Goal: Task Accomplishment & Management: Manage account settings

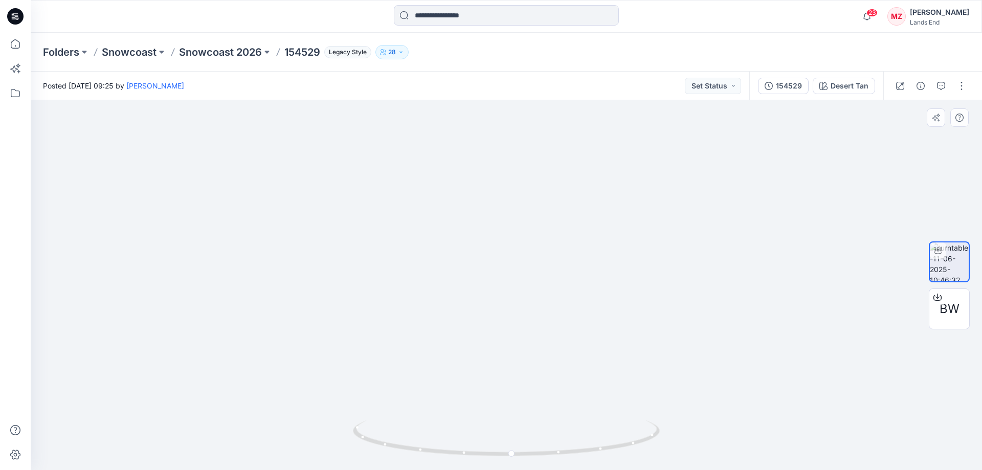
drag, startPoint x: 578, startPoint y: 156, endPoint x: 566, endPoint y: 227, distance: 72.6
click at [566, 227] on img at bounding box center [496, 176] width 998 height 588
drag, startPoint x: 554, startPoint y: 400, endPoint x: 540, endPoint y: 183, distance: 216.9
click at [538, 165] on img at bounding box center [507, 184] width 934 height 573
drag, startPoint x: 560, startPoint y: 383, endPoint x: 541, endPoint y: 280, distance: 104.0
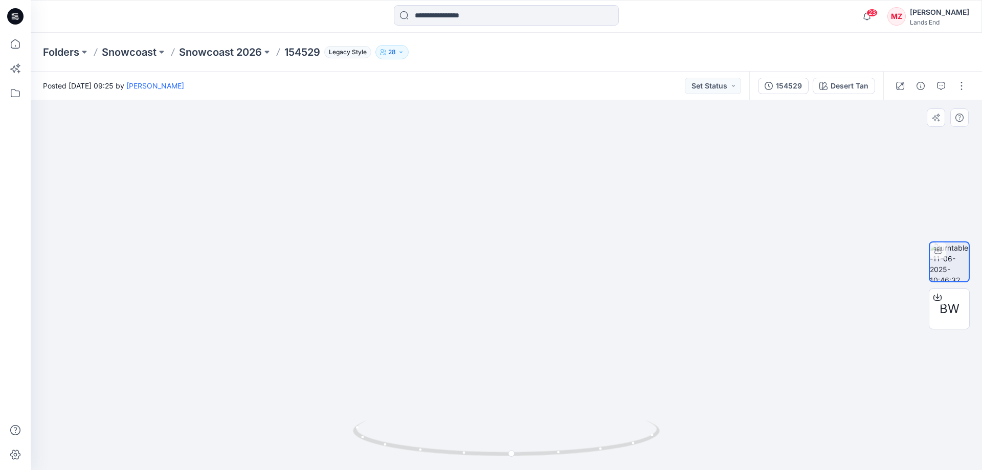
click at [541, 280] on img at bounding box center [507, 64] width 934 height 811
drag, startPoint x: 625, startPoint y: 395, endPoint x: 474, endPoint y: 411, distance: 151.7
click at [474, 411] on div at bounding box center [507, 285] width 952 height 370
drag, startPoint x: 545, startPoint y: 149, endPoint x: 532, endPoint y: 402, distance: 253.1
click at [532, 409] on img at bounding box center [507, 72] width 934 height 796
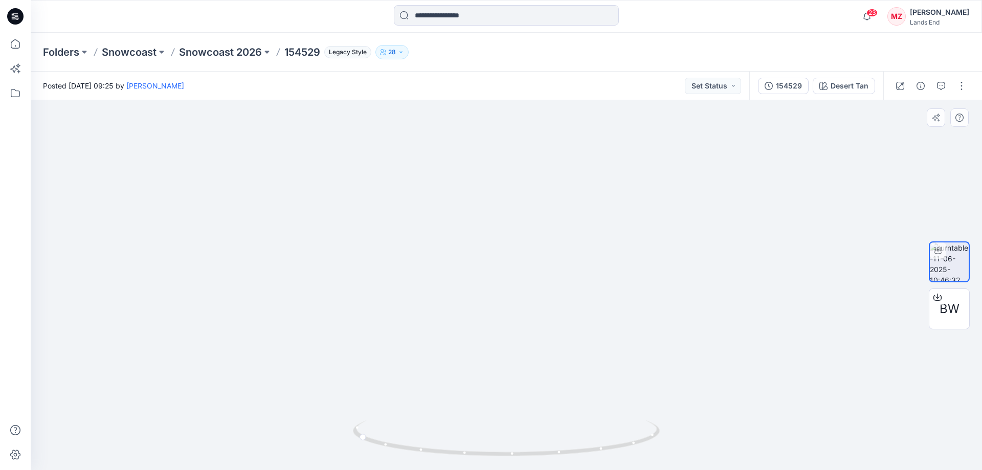
drag, startPoint x: 558, startPoint y: 181, endPoint x: 541, endPoint y: 298, distance: 119.0
click at [543, 305] on img at bounding box center [507, 205] width 934 height 531
drag, startPoint x: 562, startPoint y: 384, endPoint x: 505, endPoint y: 407, distance: 61.9
click at [575, 380] on img at bounding box center [506, 249] width 626 height 443
drag, startPoint x: 529, startPoint y: 437, endPoint x: 614, endPoint y: 422, distance: 86.8
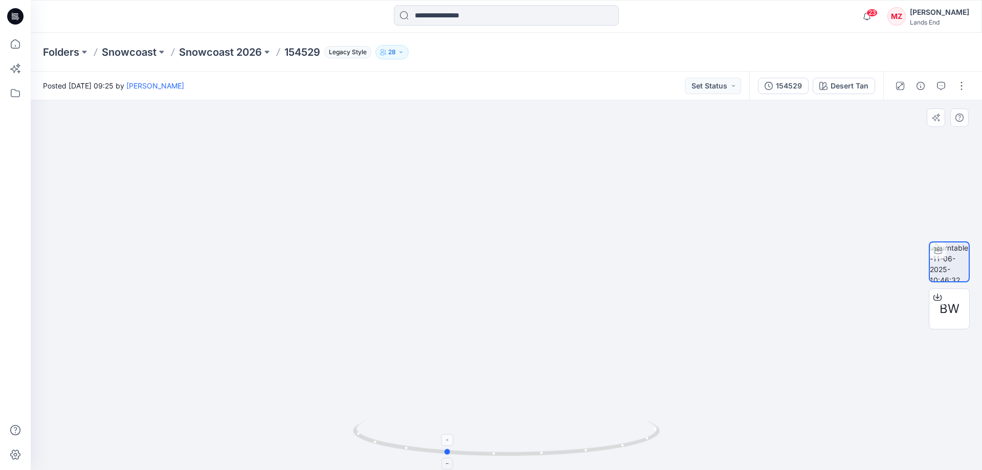
click at [614, 422] on icon at bounding box center [508, 440] width 310 height 38
drag, startPoint x: 580, startPoint y: 388, endPoint x: 615, endPoint y: 371, distance: 39.4
click at [641, 370] on img at bounding box center [506, 242] width 626 height 455
drag, startPoint x: 552, startPoint y: 436, endPoint x: 580, endPoint y: 430, distance: 28.3
click at [580, 430] on icon at bounding box center [508, 440] width 310 height 38
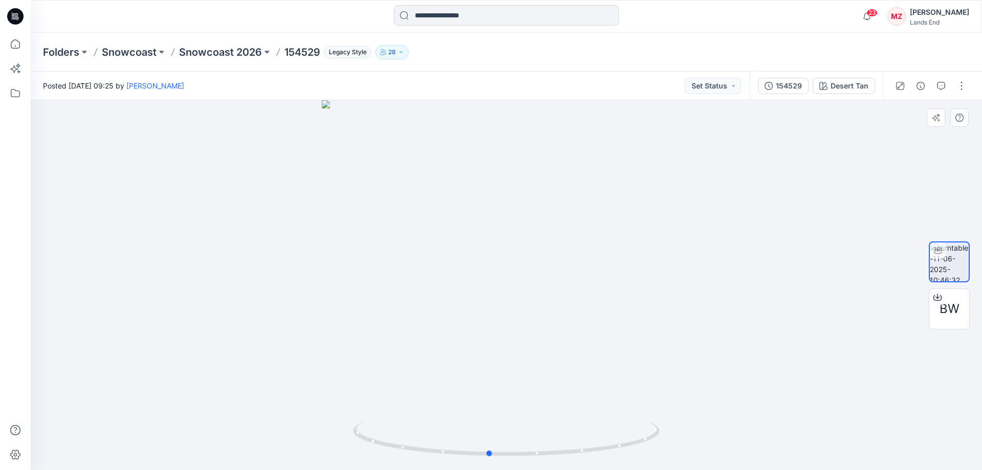
drag, startPoint x: 561, startPoint y: 366, endPoint x: 562, endPoint y: 355, distance: 11.3
click at [562, 355] on div at bounding box center [507, 285] width 952 height 370
drag, startPoint x: 548, startPoint y: 347, endPoint x: 545, endPoint y: 203, distance: 144.8
click at [545, 203] on img at bounding box center [506, 179] width 883 height 581
drag, startPoint x: 557, startPoint y: 369, endPoint x: 545, endPoint y: 293, distance: 76.6
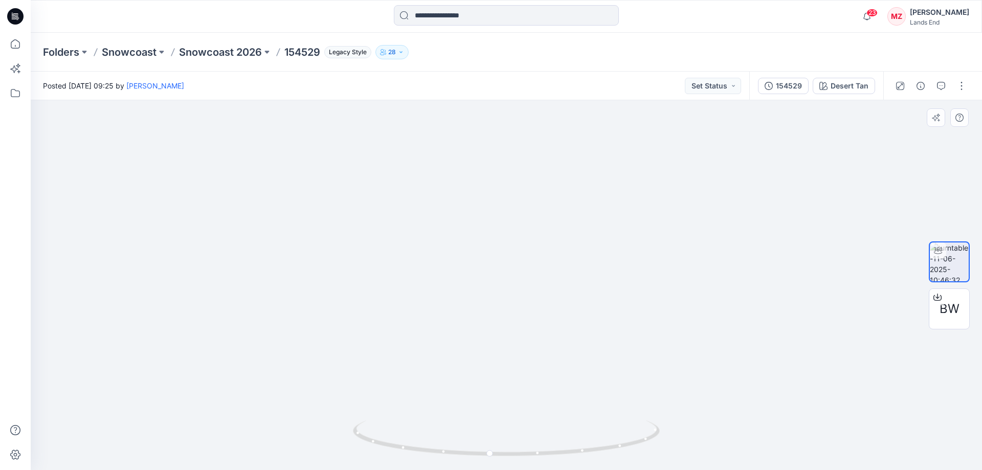
click at [545, 293] on img at bounding box center [506, 84] width 883 height 772
drag, startPoint x: 527, startPoint y: 359, endPoint x: 516, endPoint y: 314, distance: 46.3
click at [516, 314] on img at bounding box center [506, 29] width 883 height 883
drag, startPoint x: 540, startPoint y: 265, endPoint x: 542, endPoint y: 441, distance: 175.5
click at [551, 464] on div at bounding box center [507, 285] width 952 height 370
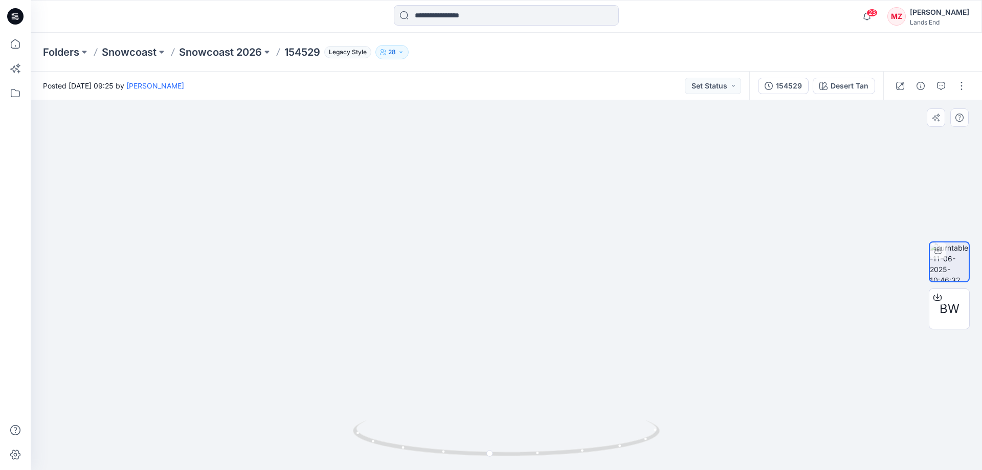
drag, startPoint x: 582, startPoint y: 404, endPoint x: 561, endPoint y: 251, distance: 155.0
click at [566, 270] on img at bounding box center [507, 238] width 588 height 466
click at [579, 253] on img at bounding box center [506, 189] width 844 height 562
drag, startPoint x: 596, startPoint y: 384, endPoint x: 582, endPoint y: 195, distance: 189.3
click at [541, 94] on div "Posted Wednesday, June 11, 2025 09:25 by Mico Zhou Set Status 154529 Desert Tan…" at bounding box center [507, 271] width 952 height 399
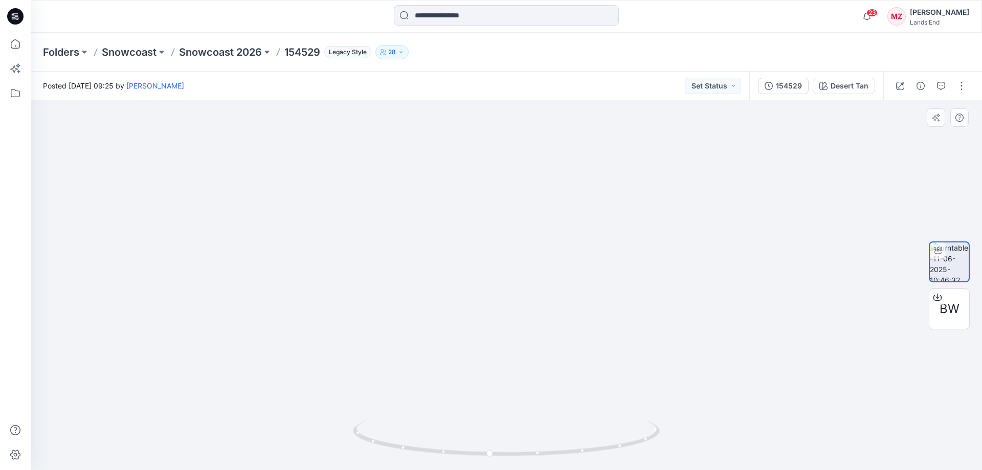
drag, startPoint x: 538, startPoint y: 140, endPoint x: 557, endPoint y: 338, distance: 198.9
click at [556, 335] on img at bounding box center [486, 30] width 998 height 879
drag, startPoint x: 541, startPoint y: 281, endPoint x: 541, endPoint y: 311, distance: 29.7
click at [541, 310] on img at bounding box center [497, 171] width 998 height 599
drag, startPoint x: 548, startPoint y: 265, endPoint x: 533, endPoint y: 309, distance: 46.6
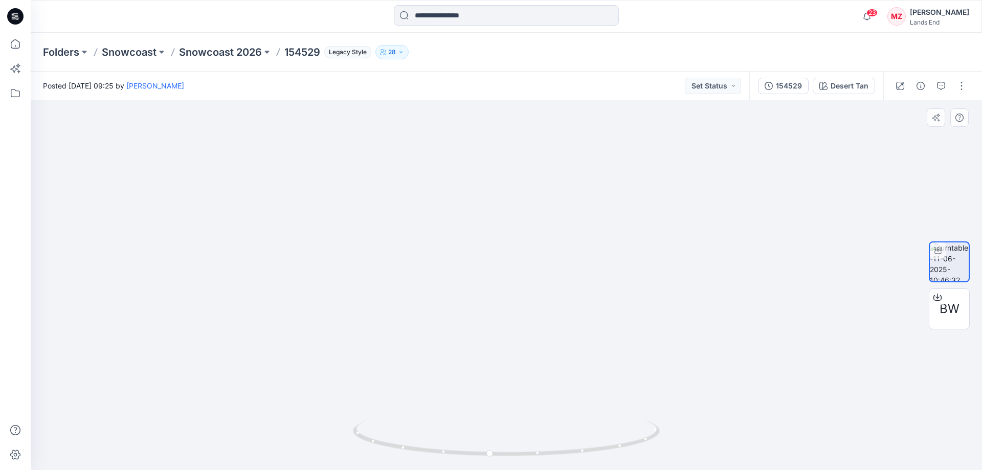
click at [533, 309] on img at bounding box center [484, 209] width 998 height 522
drag, startPoint x: 647, startPoint y: 416, endPoint x: 547, endPoint y: 432, distance: 101.1
click at [547, 432] on div at bounding box center [507, 285] width 952 height 370
drag, startPoint x: 597, startPoint y: 398, endPoint x: 567, endPoint y: 402, distance: 29.5
click at [567, 402] on div at bounding box center [507, 285] width 952 height 370
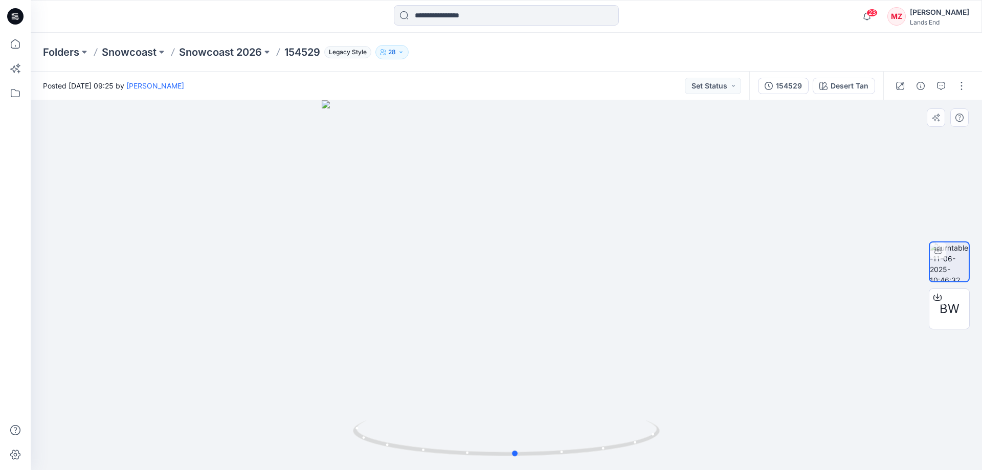
drag, startPoint x: 581, startPoint y: 414, endPoint x: 663, endPoint y: 409, distance: 82.0
click at [663, 409] on div at bounding box center [507, 285] width 952 height 370
drag, startPoint x: 534, startPoint y: 269, endPoint x: 520, endPoint y: 206, distance: 64.8
click at [520, 206] on img at bounding box center [506, 189] width 626 height 561
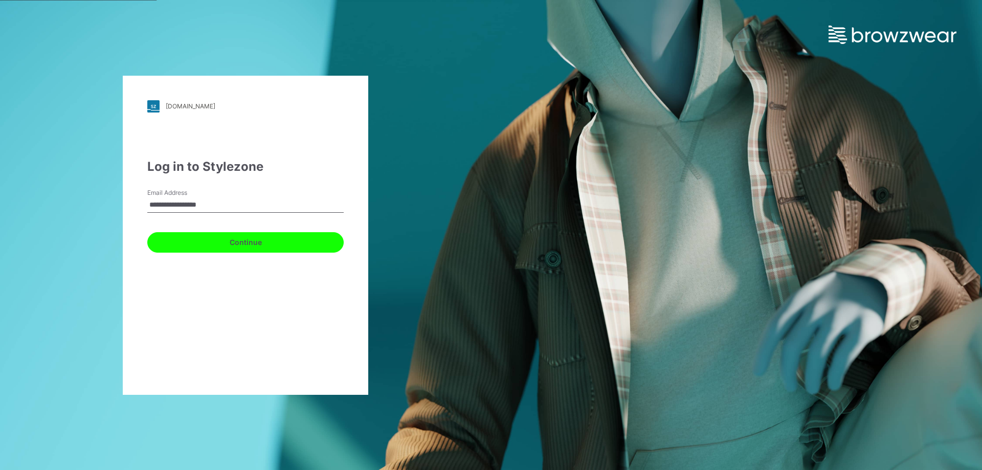
drag, startPoint x: 243, startPoint y: 245, endPoint x: 249, endPoint y: 228, distance: 17.7
click at [243, 245] on button "Continue" at bounding box center [245, 242] width 196 height 20
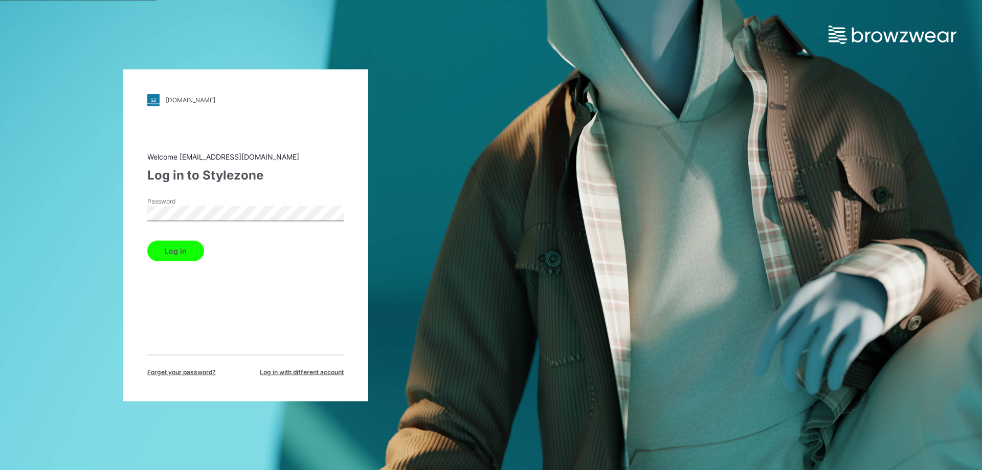
click at [257, 201] on div "Password" at bounding box center [245, 211] width 196 height 31
click at [174, 254] on button "Log in" at bounding box center [175, 250] width 57 height 20
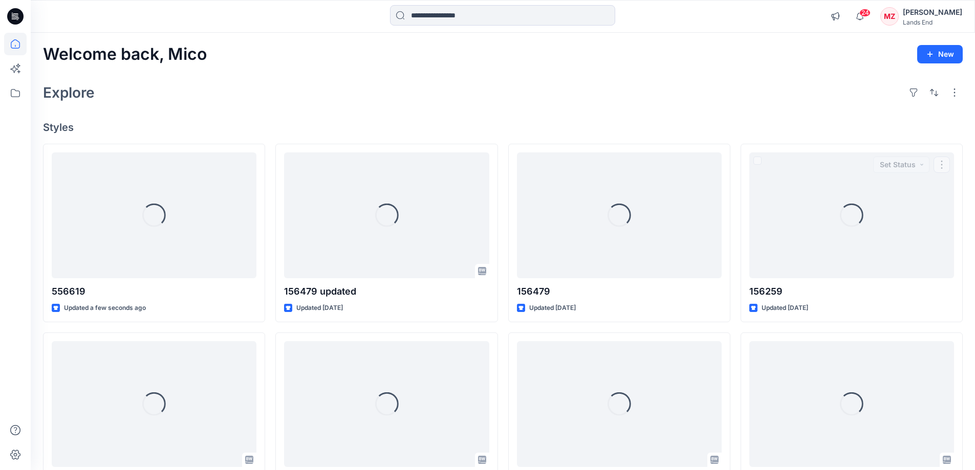
click at [777, 95] on div "Explore" at bounding box center [502, 92] width 919 height 25
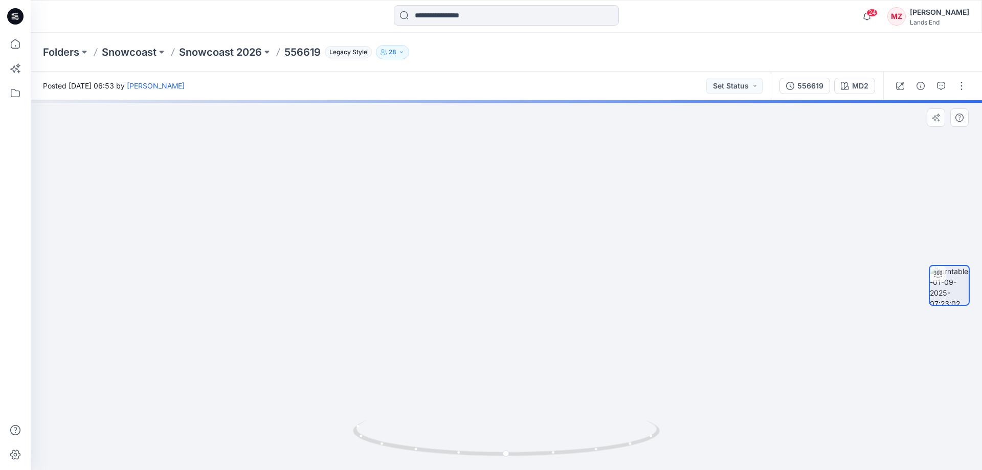
drag, startPoint x: 609, startPoint y: 299, endPoint x: 610, endPoint y: 359, distance: 59.9
click at [610, 359] on img at bounding box center [488, 130] width 1390 height 680
drag, startPoint x: 590, startPoint y: 239, endPoint x: 590, endPoint y: 247, distance: 7.2
click at [590, 247] on img at bounding box center [489, 134] width 1390 height 671
drag, startPoint x: 584, startPoint y: 388, endPoint x: 586, endPoint y: 344, distance: 43.6
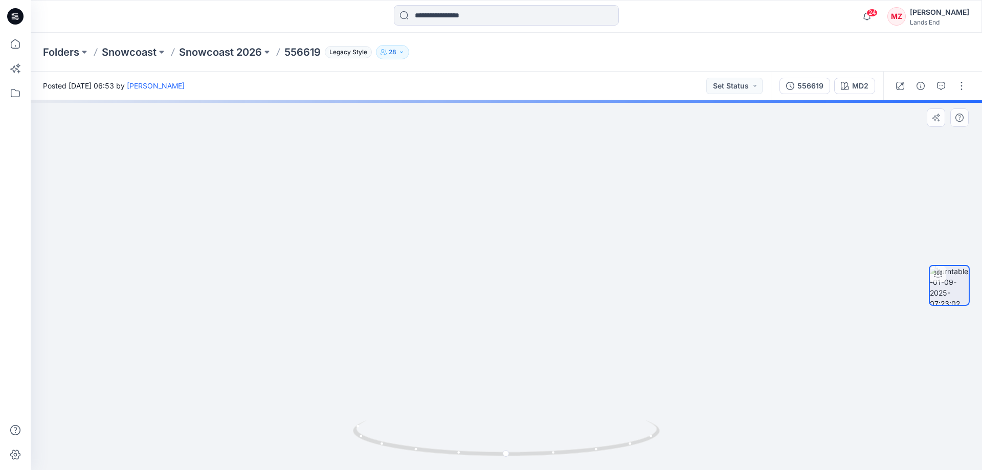
click at [586, 344] on img at bounding box center [491, 116] width 1390 height 707
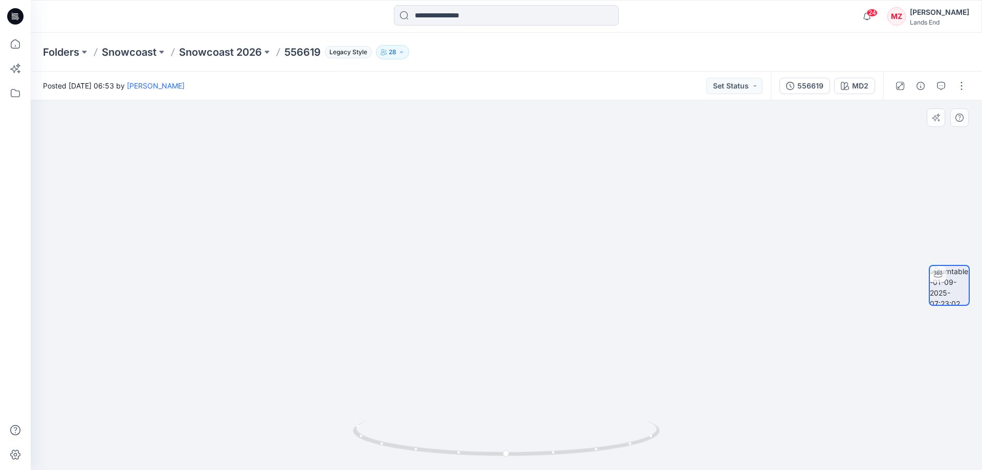
drag, startPoint x: 597, startPoint y: 394, endPoint x: 535, endPoint y: 365, distance: 68.0
click at [583, 284] on img at bounding box center [478, 62] width 1390 height 818
drag, startPoint x: 532, startPoint y: 383, endPoint x: 494, endPoint y: 328, distance: 66.4
drag, startPoint x: 482, startPoint y: 376, endPoint x: 473, endPoint y: 224, distance: 152.3
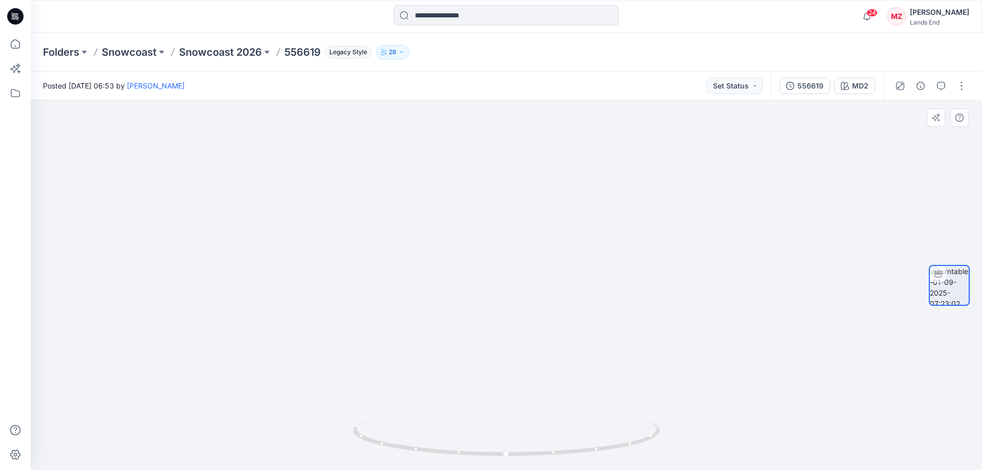
drag, startPoint x: 495, startPoint y: 375, endPoint x: 487, endPoint y: 306, distance: 69.1
drag, startPoint x: 490, startPoint y: 372, endPoint x: 506, endPoint y: 249, distance: 124.4
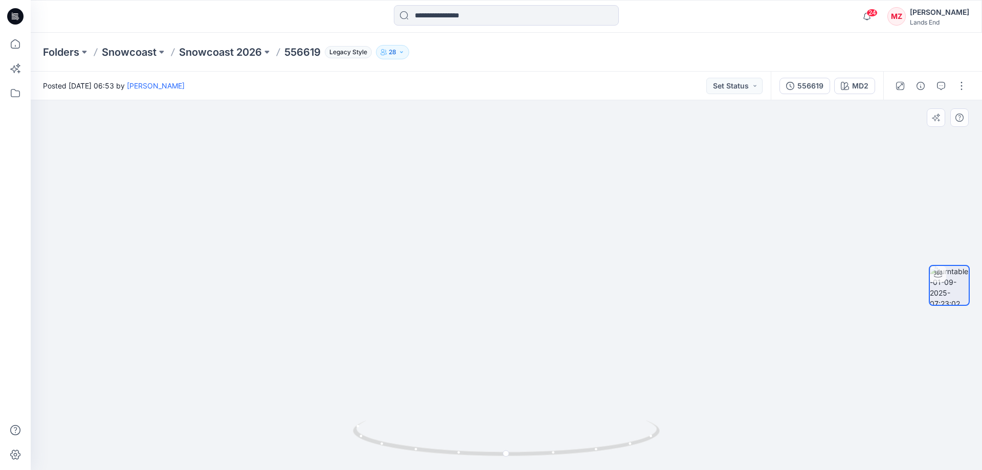
drag, startPoint x: 518, startPoint y: 158, endPoint x: 533, endPoint y: 280, distance: 123.7
drag, startPoint x: 543, startPoint y: 350, endPoint x: 544, endPoint y: 364, distance: 14.4
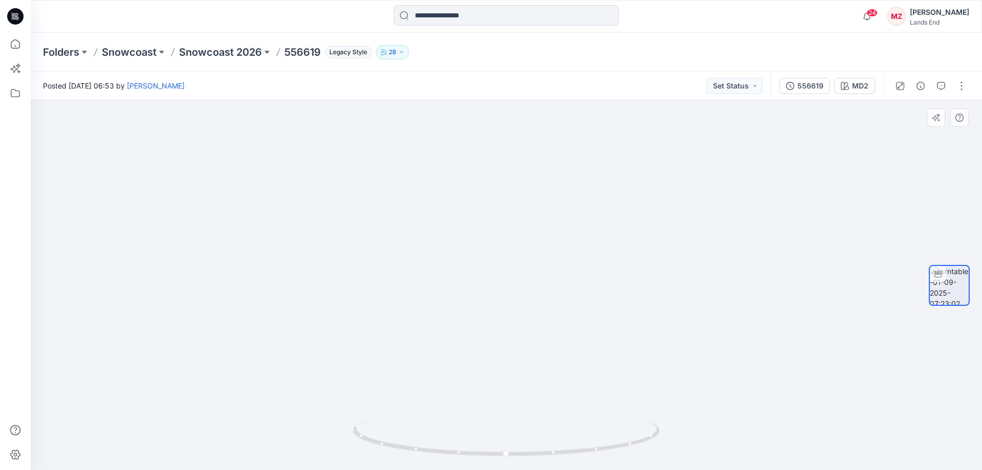
drag, startPoint x: 541, startPoint y: 285, endPoint x: 541, endPoint y: 336, distance: 50.7
click at [541, 336] on img at bounding box center [470, 115] width 1390 height 712
drag, startPoint x: 598, startPoint y: 385, endPoint x: 564, endPoint y: 319, distance: 74.4
click at [521, 147] on img at bounding box center [429, 14] width 1390 height 911
drag, startPoint x: 534, startPoint y: 191, endPoint x: 533, endPoint y: 185, distance: 5.7
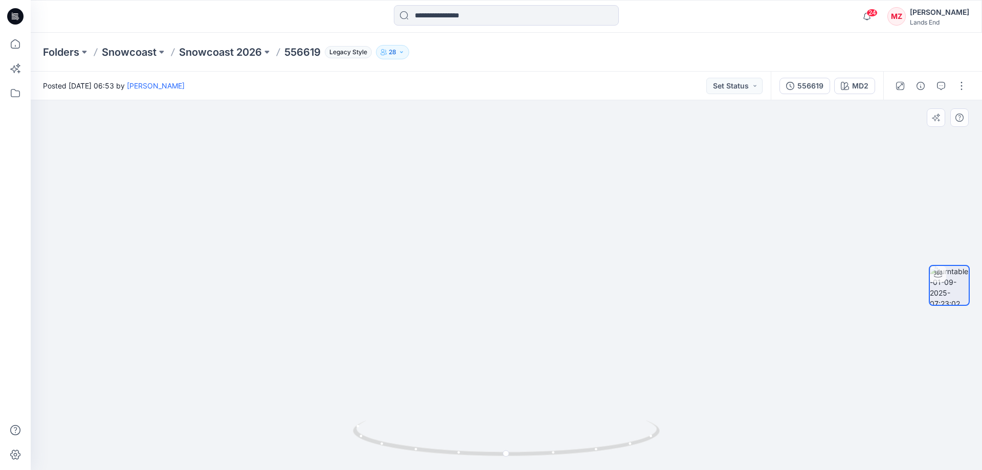
click at [533, 185] on img at bounding box center [428, 13] width 1390 height 914
click at [967, 93] on button "button" at bounding box center [962, 86] width 16 height 16
click at [909, 107] on button "Edit" at bounding box center [919, 109] width 94 height 19
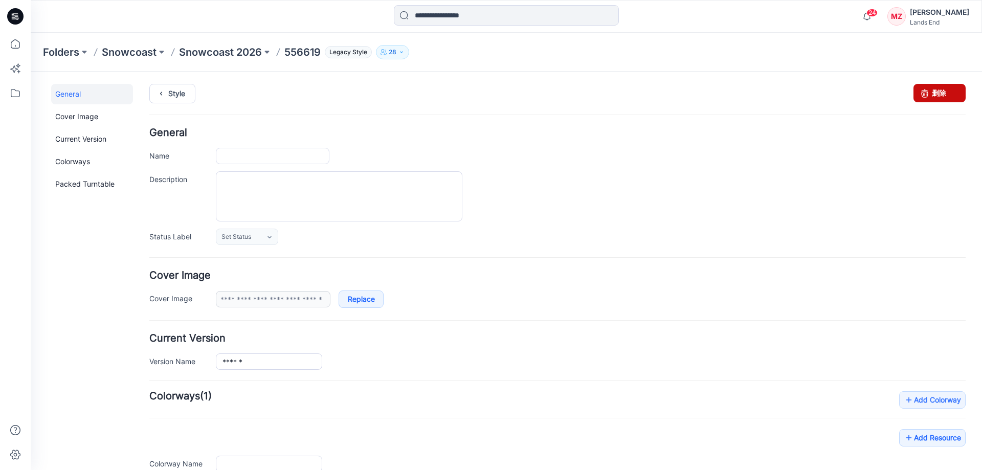
click at [941, 91] on link "删除" at bounding box center [940, 93] width 52 height 18
type input "******"
type input "***"
type input "**********"
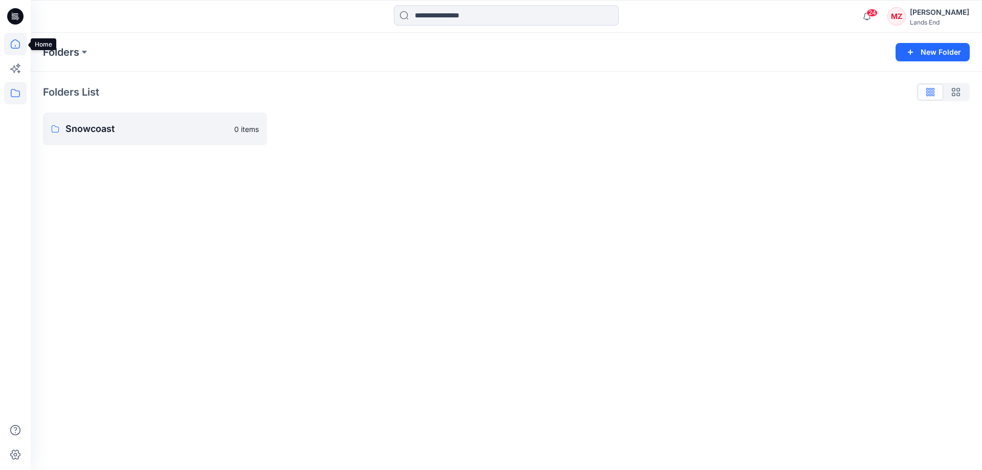
click at [13, 40] on icon at bounding box center [15, 44] width 23 height 23
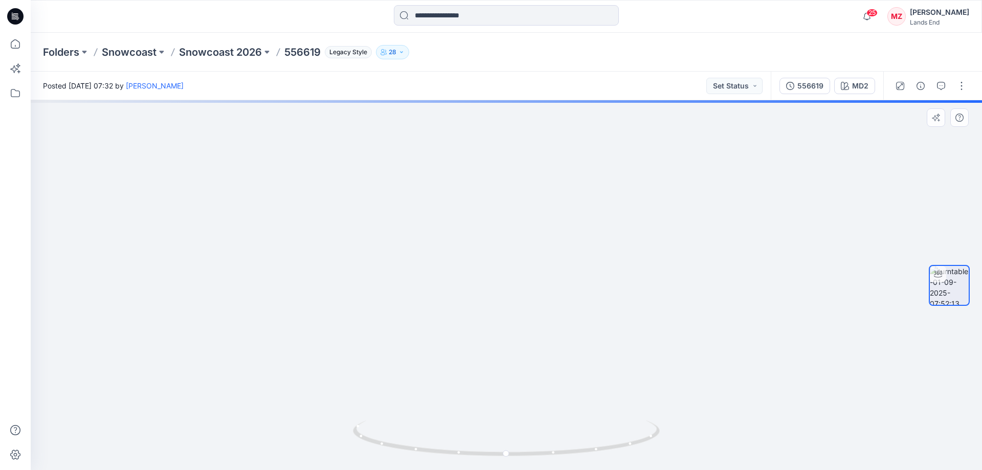
drag, startPoint x: 595, startPoint y: 168, endPoint x: 593, endPoint y: 399, distance: 230.7
click at [593, 399] on img at bounding box center [508, 32] width 1390 height 875
click at [591, 320] on img at bounding box center [507, 148] width 1390 height 645
drag, startPoint x: 595, startPoint y: 394, endPoint x: 565, endPoint y: 232, distance: 164.3
click at [565, 232] on img at bounding box center [473, 81] width 1390 height 777
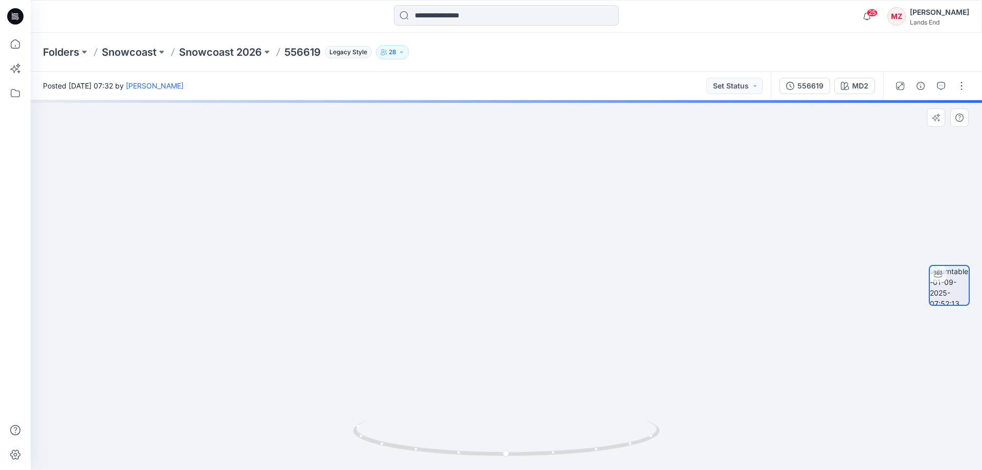
drag, startPoint x: 581, startPoint y: 357, endPoint x: 591, endPoint y: 232, distance: 125.2
click at [591, 232] on img at bounding box center [473, 78] width 1390 height 784
drag, startPoint x: 621, startPoint y: 387, endPoint x: 617, endPoint y: 255, distance: 132.1
drag, startPoint x: 575, startPoint y: 332, endPoint x: 576, endPoint y: 298, distance: 34.3
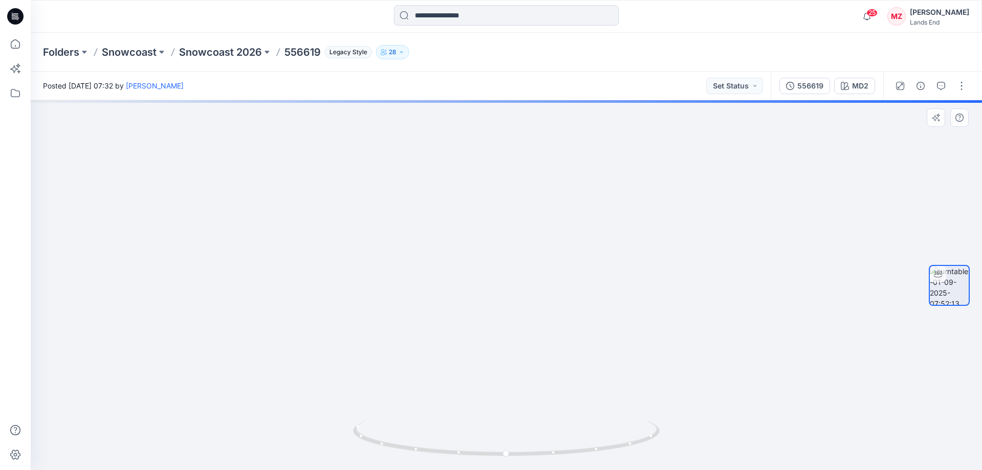
drag, startPoint x: 573, startPoint y: 364, endPoint x: 580, endPoint y: 216, distance: 148.1
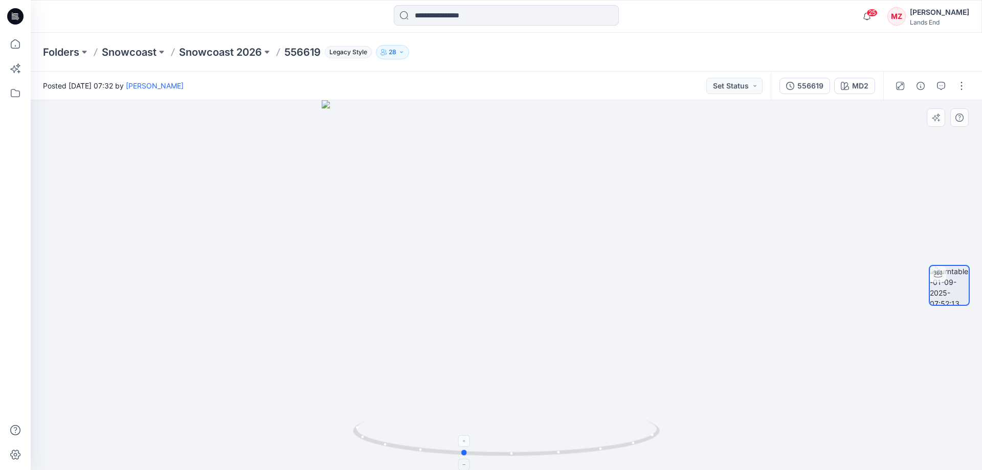
drag, startPoint x: 624, startPoint y: 417, endPoint x: 583, endPoint y: 427, distance: 42.0
click at [583, 427] on div at bounding box center [507, 285] width 952 height 370
drag, startPoint x: 557, startPoint y: 276, endPoint x: 558, endPoint y: 391, distance: 114.6
drag, startPoint x: 583, startPoint y: 258, endPoint x: 579, endPoint y: 367, distance: 109.0
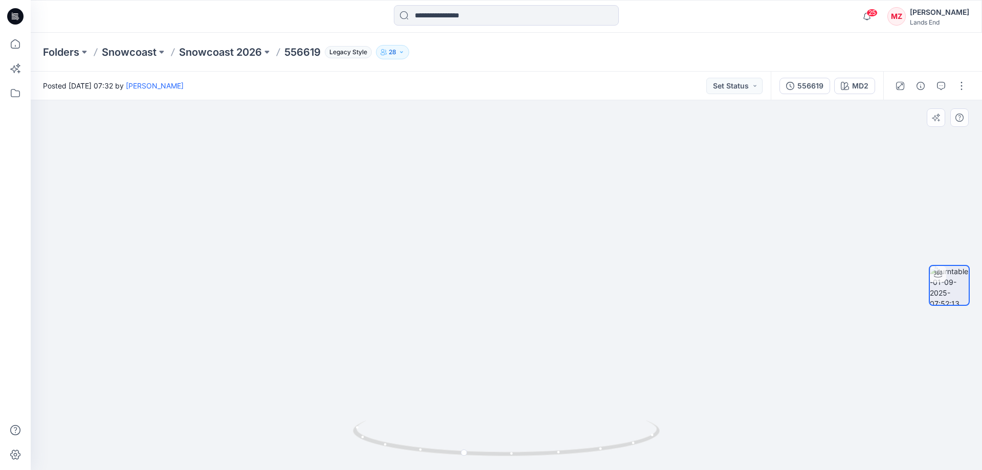
click at [579, 367] on img at bounding box center [502, 108] width 1119 height 724
click at [573, 347] on img at bounding box center [505, 168] width 1119 height 604
drag, startPoint x: 607, startPoint y: 427, endPoint x: 528, endPoint y: 445, distance: 81.3
click at [528, 445] on icon at bounding box center [508, 440] width 310 height 38
drag, startPoint x: 590, startPoint y: 425, endPoint x: 525, endPoint y: 428, distance: 65.0
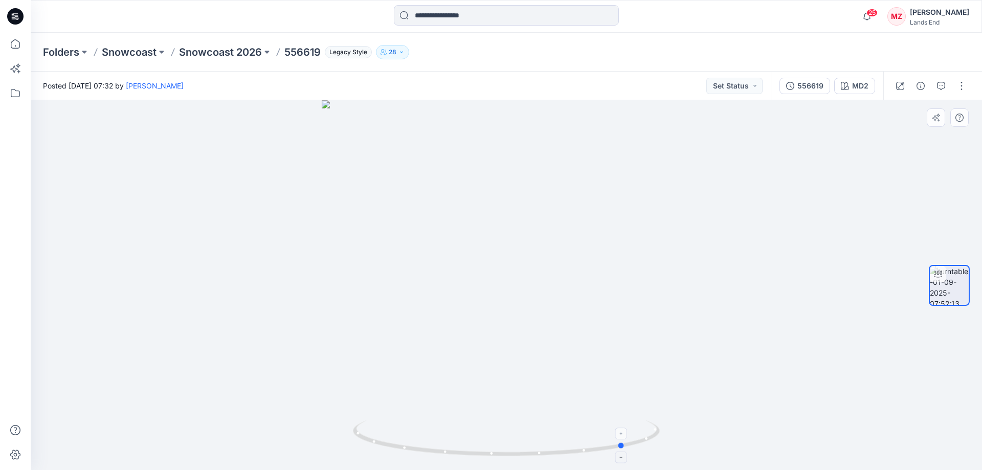
click at [525, 428] on icon at bounding box center [508, 440] width 310 height 38
drag, startPoint x: 601, startPoint y: 421, endPoint x: 512, endPoint y: 427, distance: 89.2
click at [512, 427] on div at bounding box center [507, 285] width 952 height 370
drag, startPoint x: 599, startPoint y: 204, endPoint x: 599, endPoint y: 331, distance: 126.9
click at [599, 331] on img at bounding box center [510, 218] width 1390 height 504
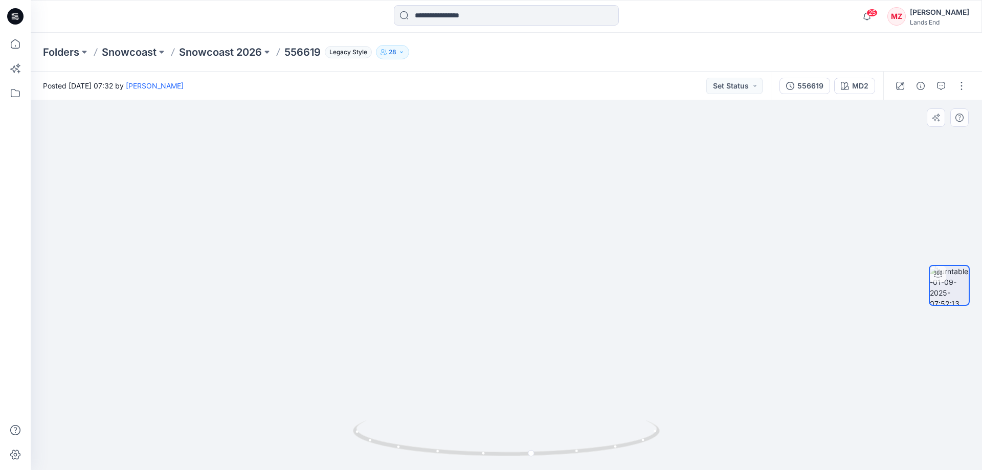
drag, startPoint x: 568, startPoint y: 196, endPoint x: 568, endPoint y: 204, distance: 8.2
click at [568, 204] on img at bounding box center [510, 222] width 1390 height 495
drag, startPoint x: 567, startPoint y: 408, endPoint x: 574, endPoint y: 262, distance: 146.0
click at [574, 262] on div at bounding box center [507, 285] width 952 height 370
drag, startPoint x: 592, startPoint y: 403, endPoint x: 584, endPoint y: 278, distance: 125.1
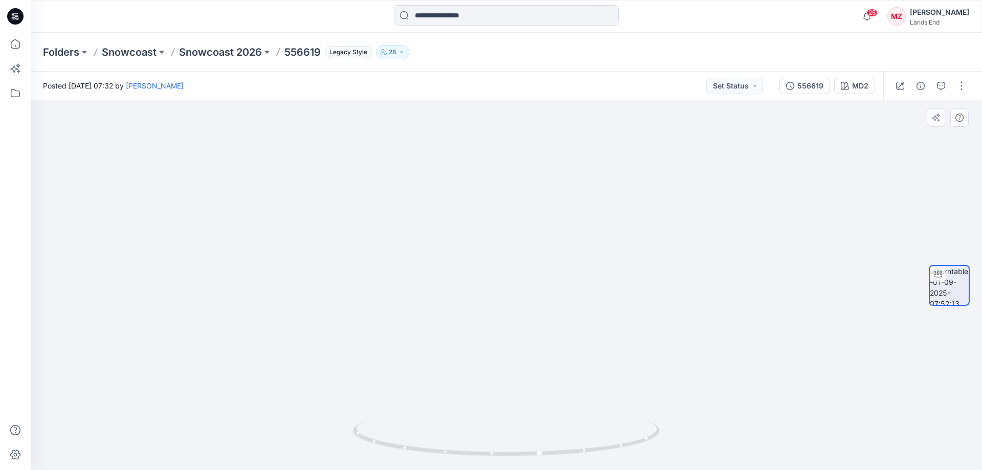
click at [581, 259] on img at bounding box center [506, 234] width 1203 height 472
drag, startPoint x: 595, startPoint y: 381, endPoint x: 599, endPoint y: 266, distance: 115.2
click at [599, 266] on img at bounding box center [500, 105] width 1203 height 731
drag, startPoint x: 600, startPoint y: 364, endPoint x: 598, endPoint y: 272, distance: 92.1
click at [598, 272] on img at bounding box center [498, 79] width 1203 height 782
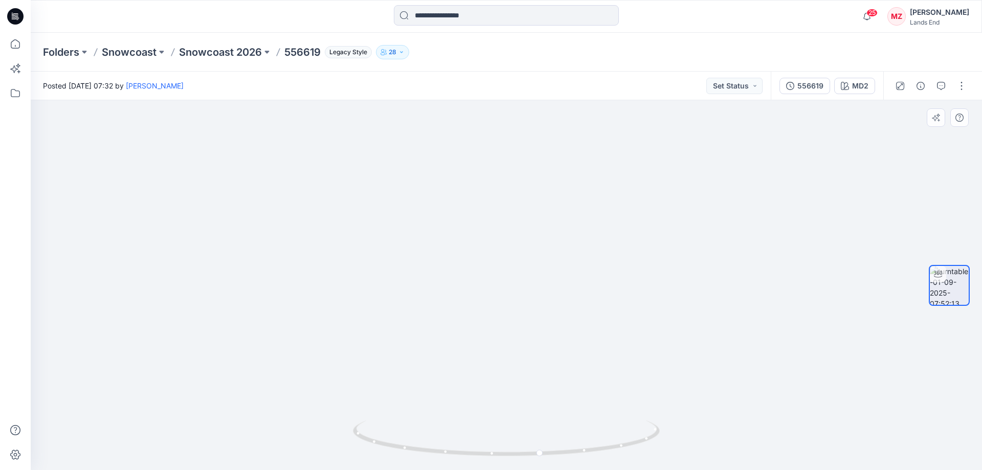
drag, startPoint x: 600, startPoint y: 364, endPoint x: 598, endPoint y: 305, distance: 58.4
click at [598, 305] on img at bounding box center [496, 31] width 1203 height 877
drag, startPoint x: 598, startPoint y: 321, endPoint x: 598, endPoint y: 314, distance: 6.7
click at [598, 315] on img at bounding box center [494, 19] width 1203 height 901
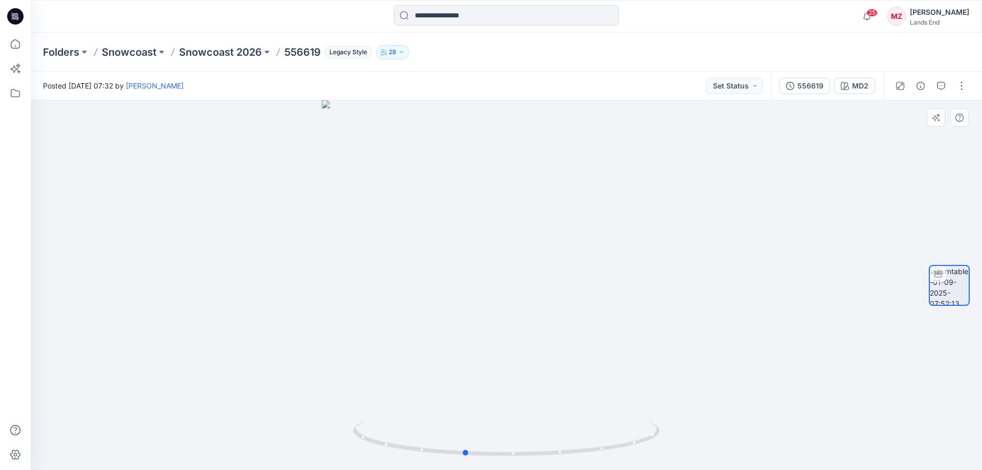
drag, startPoint x: 640, startPoint y: 403, endPoint x: 563, endPoint y: 409, distance: 77.0
click at [563, 409] on div at bounding box center [507, 285] width 952 height 370
drag, startPoint x: 620, startPoint y: 403, endPoint x: 582, endPoint y: 408, distance: 37.8
click at [582, 408] on div at bounding box center [507, 285] width 952 height 370
drag, startPoint x: 557, startPoint y: 247, endPoint x: 556, endPoint y: 402, distance: 154.5
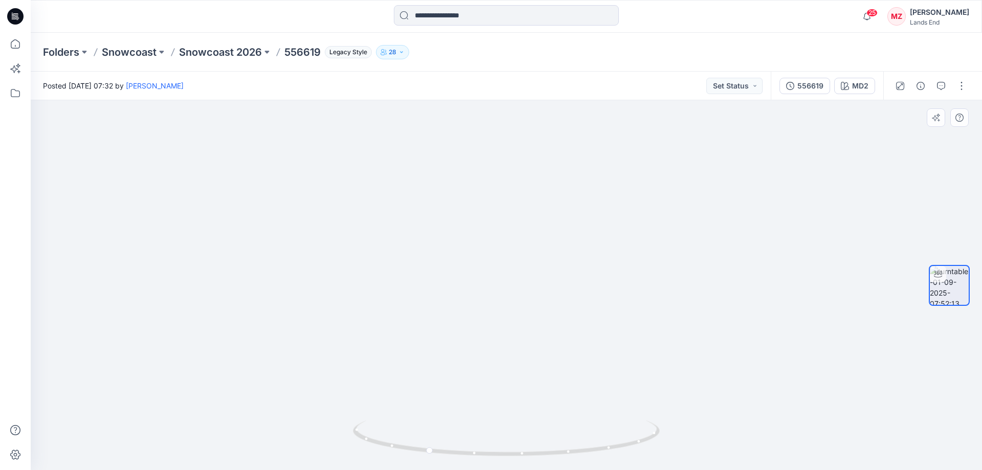
drag, startPoint x: 556, startPoint y: 257, endPoint x: 551, endPoint y: 380, distance: 122.9
click at [554, 423] on div at bounding box center [507, 285] width 952 height 370
drag, startPoint x: 539, startPoint y: 338, endPoint x: 539, endPoint y: 367, distance: 28.7
click at [539, 367] on img at bounding box center [489, 162] width 1369 height 617
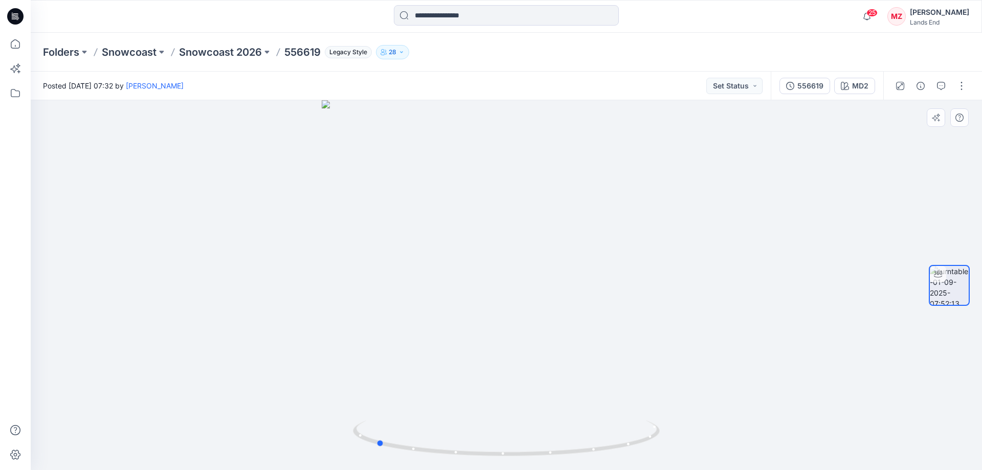
drag, startPoint x: 602, startPoint y: 412, endPoint x: 551, endPoint y: 410, distance: 51.2
click at [551, 410] on div at bounding box center [507, 285] width 952 height 370
drag, startPoint x: 630, startPoint y: 422, endPoint x: 584, endPoint y: 426, distance: 46.3
click at [584, 426] on icon at bounding box center [508, 440] width 310 height 38
drag, startPoint x: 611, startPoint y: 429, endPoint x: 573, endPoint y: 430, distance: 38.4
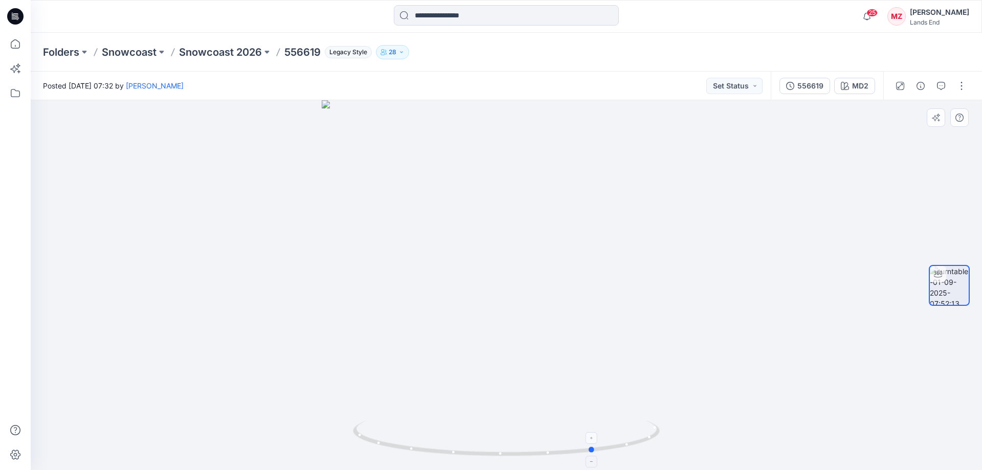
click at [573, 430] on icon at bounding box center [508, 440] width 310 height 38
drag, startPoint x: 619, startPoint y: 397, endPoint x: 551, endPoint y: 398, distance: 67.5
click at [551, 398] on div at bounding box center [507, 285] width 952 height 370
drag, startPoint x: 602, startPoint y: 429, endPoint x: 301, endPoint y: 421, distance: 301.5
click at [301, 421] on div at bounding box center [507, 285] width 952 height 370
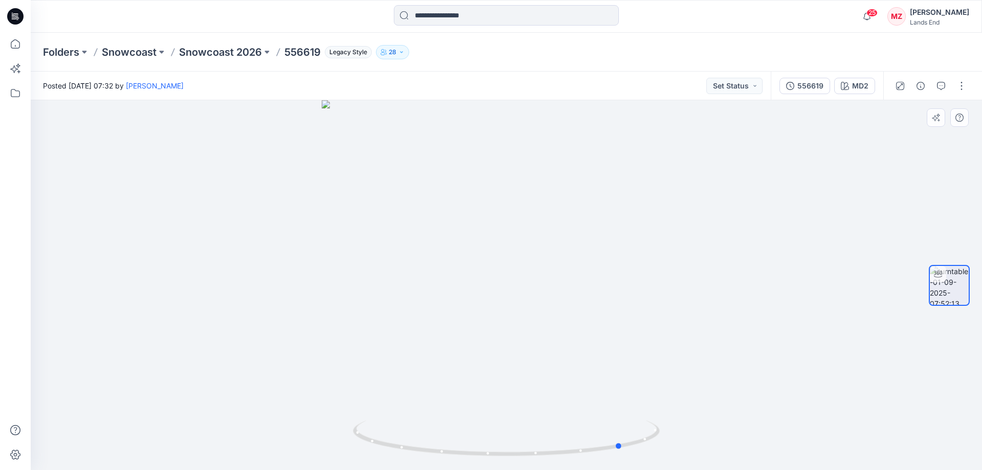
drag, startPoint x: 497, startPoint y: 383, endPoint x: 571, endPoint y: 368, distance: 75.8
click at [584, 364] on div at bounding box center [507, 285] width 952 height 370
drag, startPoint x: 481, startPoint y: 369, endPoint x: 546, endPoint y: 379, distance: 66.2
click at [546, 379] on div at bounding box center [507, 285] width 952 height 370
drag, startPoint x: 470, startPoint y: 397, endPoint x: 595, endPoint y: 391, distance: 125.5
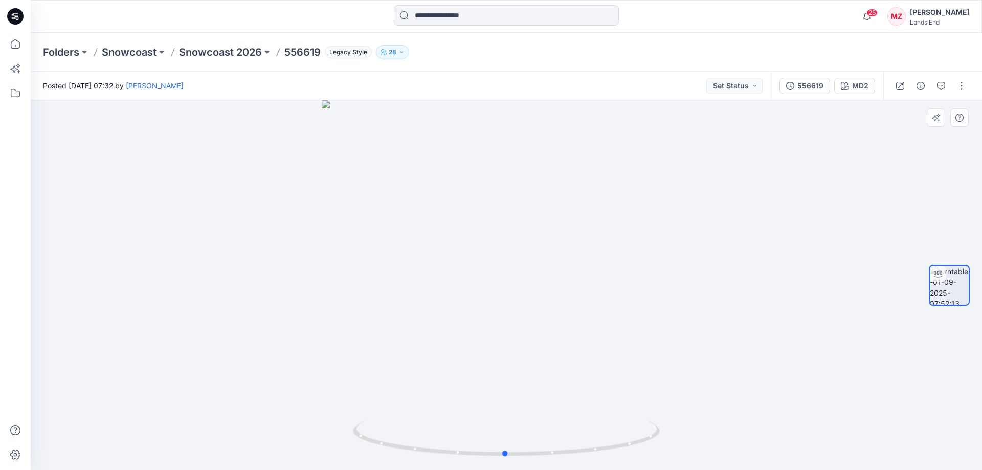
click at [595, 391] on div at bounding box center [507, 285] width 952 height 370
click at [470, 70] on div "Folders Snowcoast Snowcoast 2026 556619 Legacy Style 28" at bounding box center [507, 52] width 952 height 39
click at [17, 38] on icon at bounding box center [15, 44] width 23 height 23
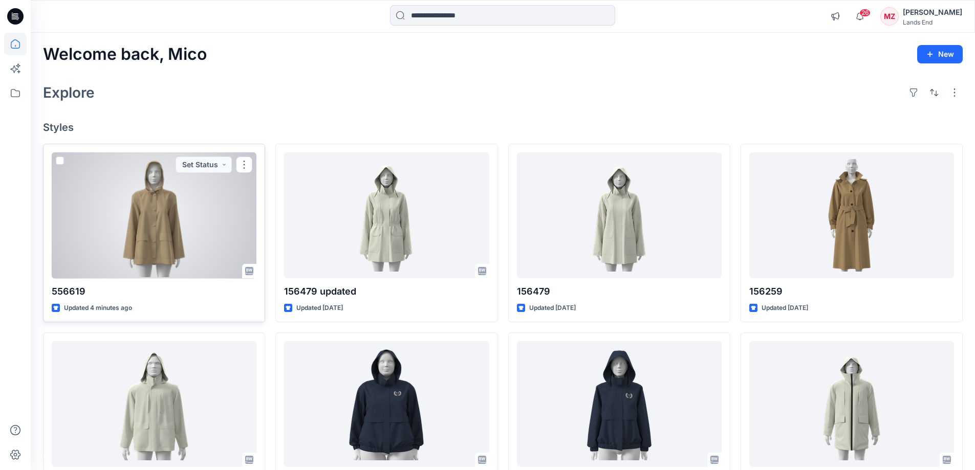
click at [168, 214] on div at bounding box center [154, 215] width 205 height 126
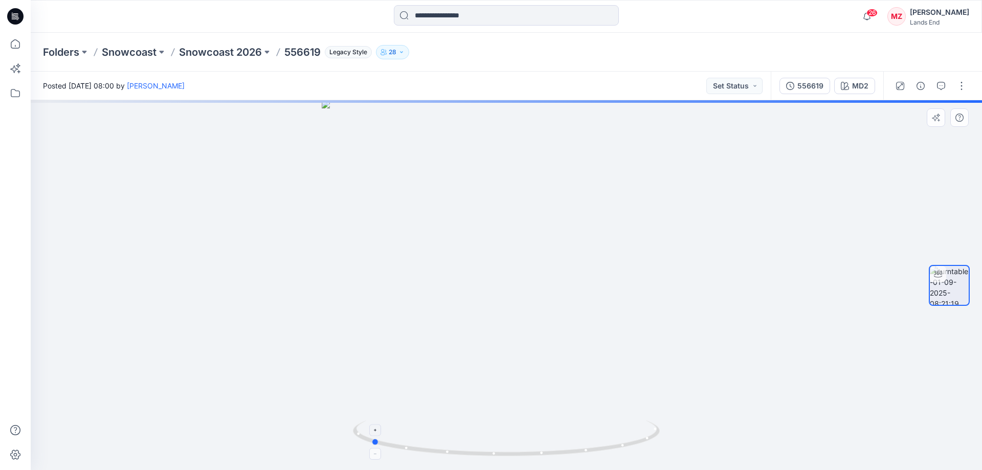
drag, startPoint x: 627, startPoint y: 426, endPoint x: 492, endPoint y: 430, distance: 135.7
click at [492, 430] on icon at bounding box center [508, 440] width 310 height 38
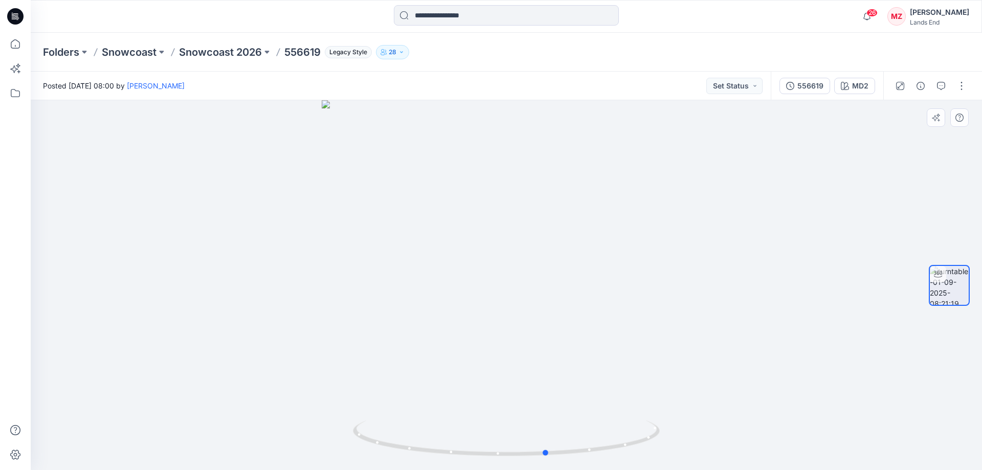
drag, startPoint x: 624, startPoint y: 416, endPoint x: 464, endPoint y: 417, distance: 160.1
click at [464, 417] on div at bounding box center [507, 285] width 952 height 370
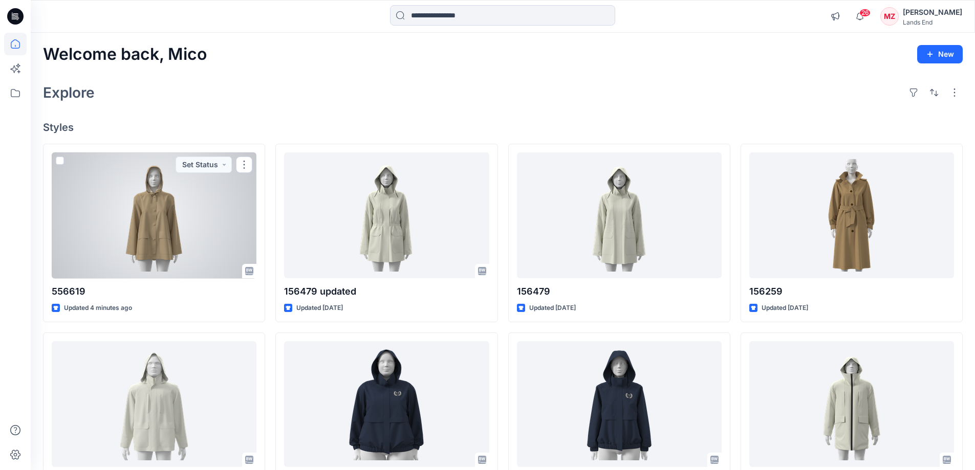
click at [141, 200] on div at bounding box center [154, 215] width 205 height 126
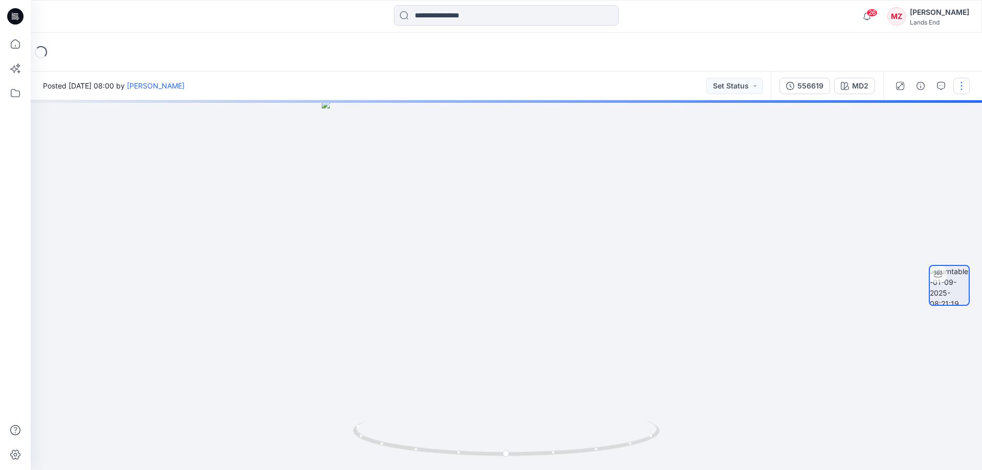
click at [963, 90] on button "button" at bounding box center [962, 86] width 16 height 16
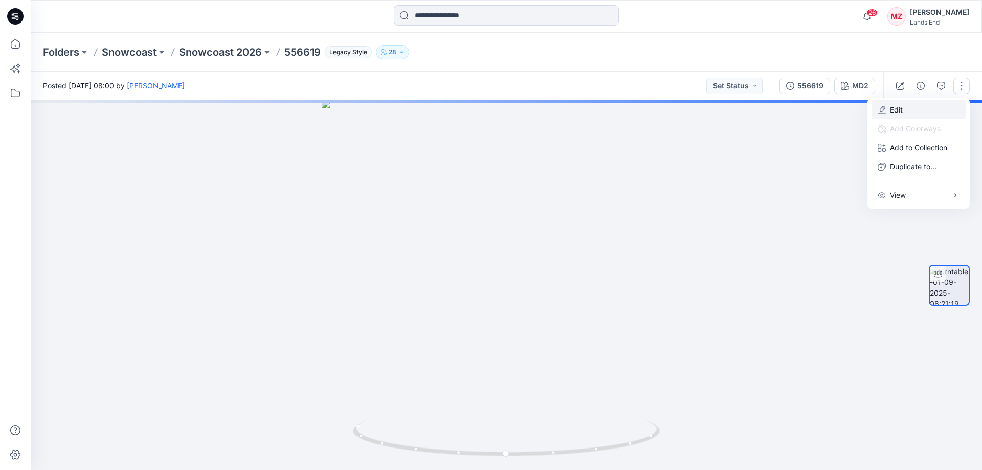
click at [902, 112] on p "Edit" at bounding box center [896, 109] width 13 height 11
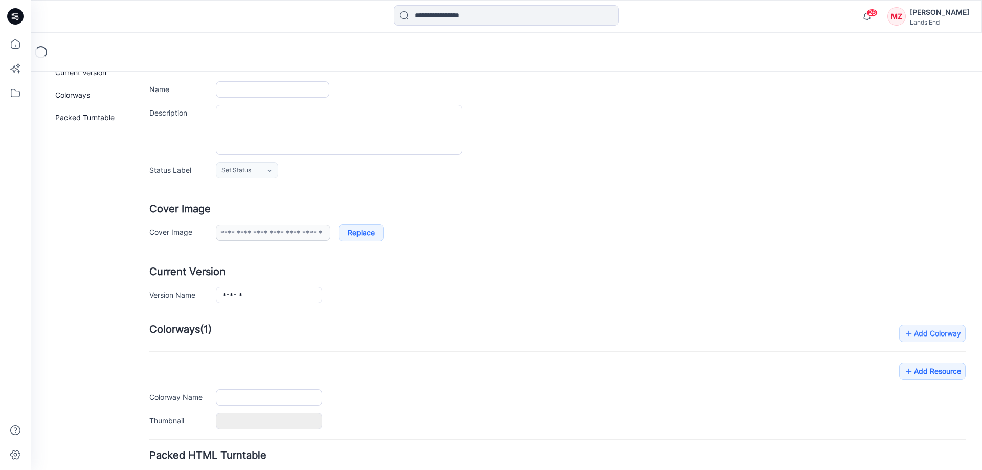
scroll to position [143, 0]
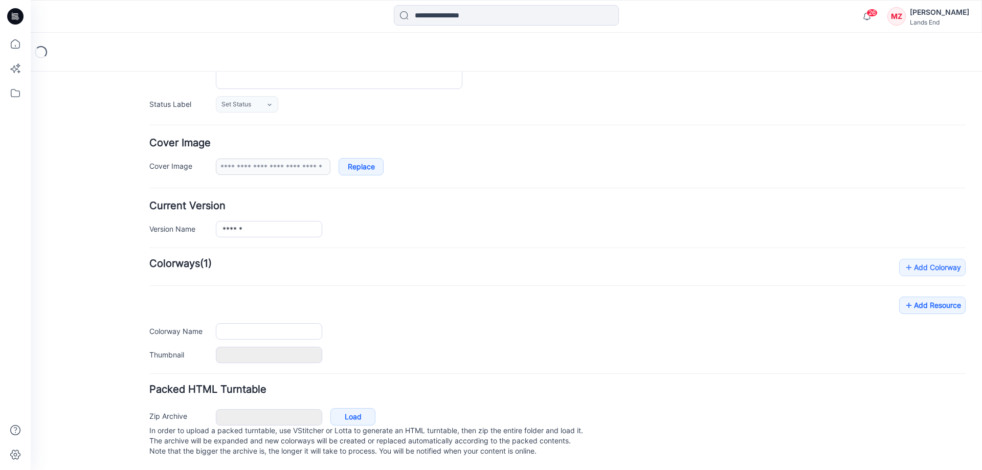
type input "******"
type input "***"
type input "**********"
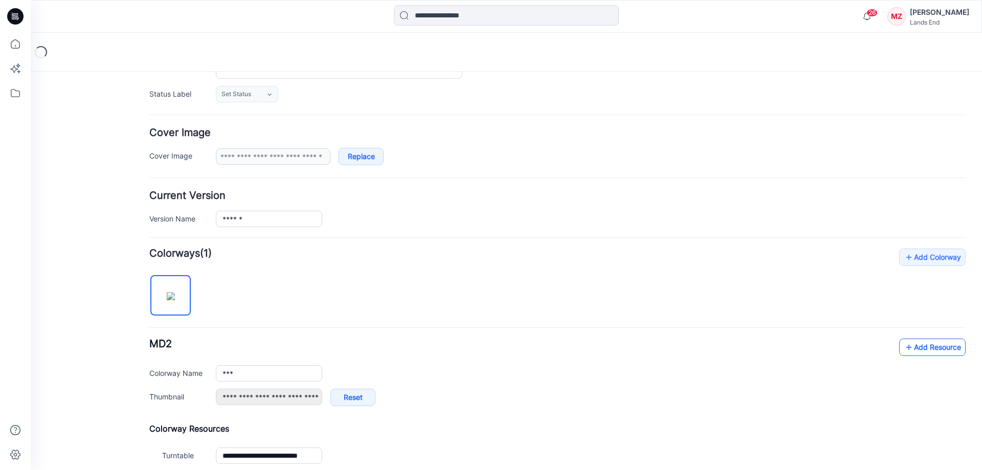
click at [927, 350] on link "Add Resource" at bounding box center [932, 347] width 67 height 17
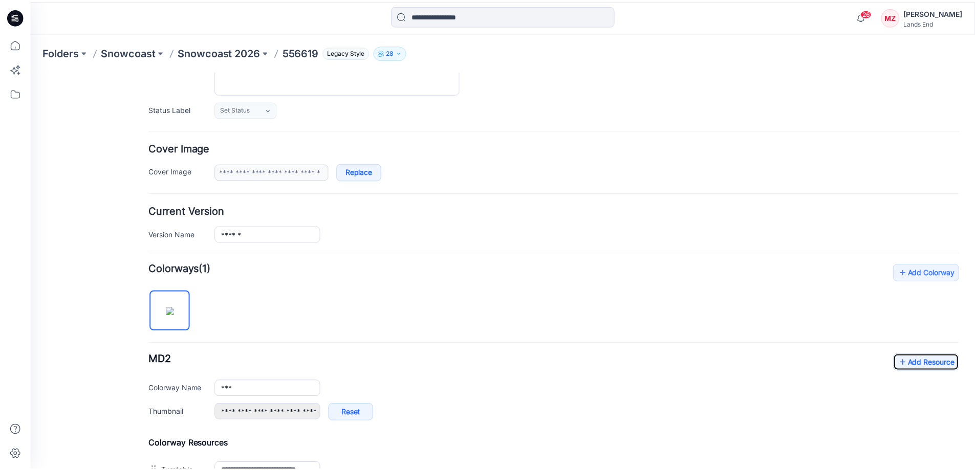
scroll to position [0, 0]
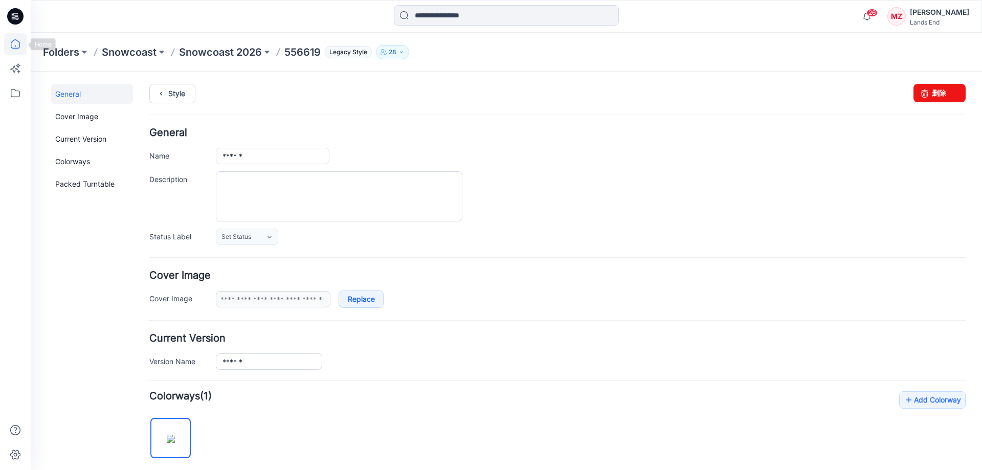
click at [10, 38] on icon at bounding box center [15, 44] width 23 height 23
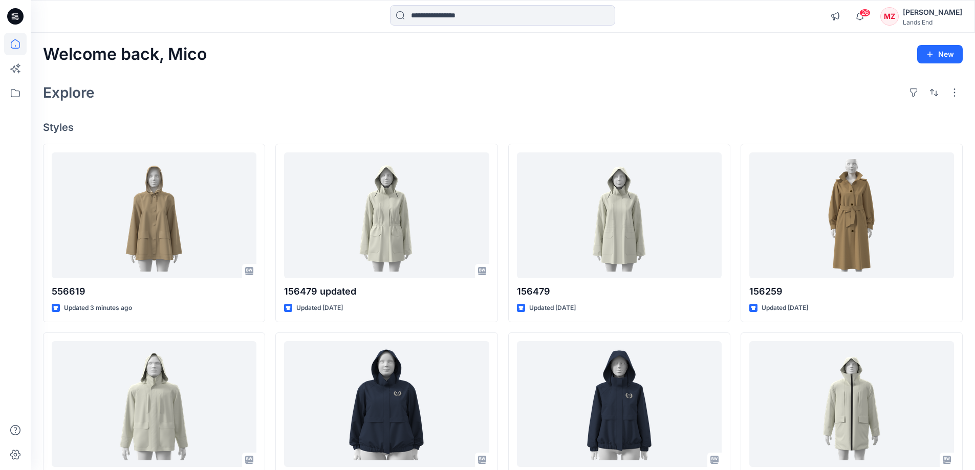
click at [470, 72] on div "Welcome back, Mico New Explore Styles 556619 Updated 3 minutes ago 156477 Updat…" at bounding box center [503, 391] width 944 height 716
click at [496, 74] on div "Welcome back, Mico New Explore Styles 556619 Updated 3 minutes ago 156477 Updat…" at bounding box center [503, 391] width 944 height 716
click at [300, 110] on div "Welcome back, Mico New Explore Styles 556619 Updated 3 minutes ago 156477 Updat…" at bounding box center [503, 391] width 944 height 716
click at [329, 41] on div "Welcome back, Mico New Explore Styles 556619 Updated 15 minutes ago Set Status …" at bounding box center [503, 391] width 944 height 716
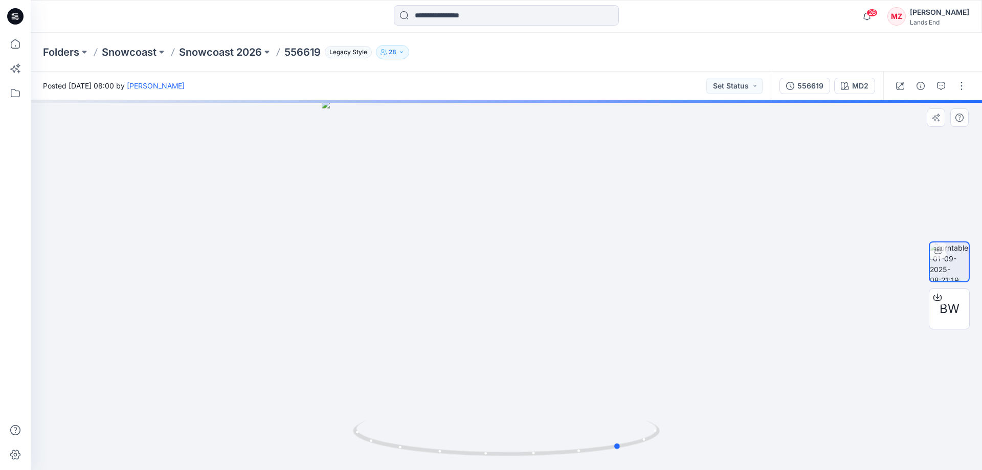
drag, startPoint x: 626, startPoint y: 418, endPoint x: 434, endPoint y: 416, distance: 191.9
click at [434, 416] on div at bounding box center [507, 285] width 952 height 370
drag, startPoint x: 623, startPoint y: 408, endPoint x: 549, endPoint y: 413, distance: 73.3
click at [549, 413] on div at bounding box center [507, 285] width 952 height 370
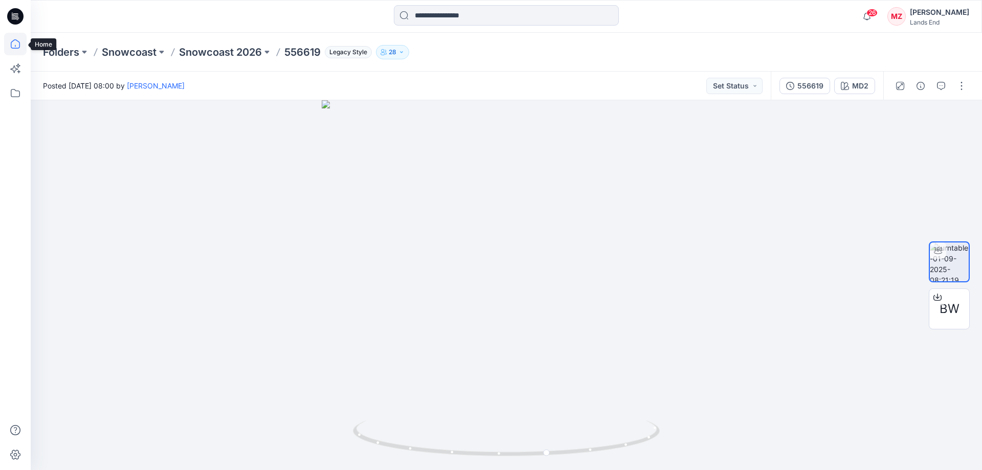
click at [16, 49] on icon at bounding box center [15, 43] width 9 height 9
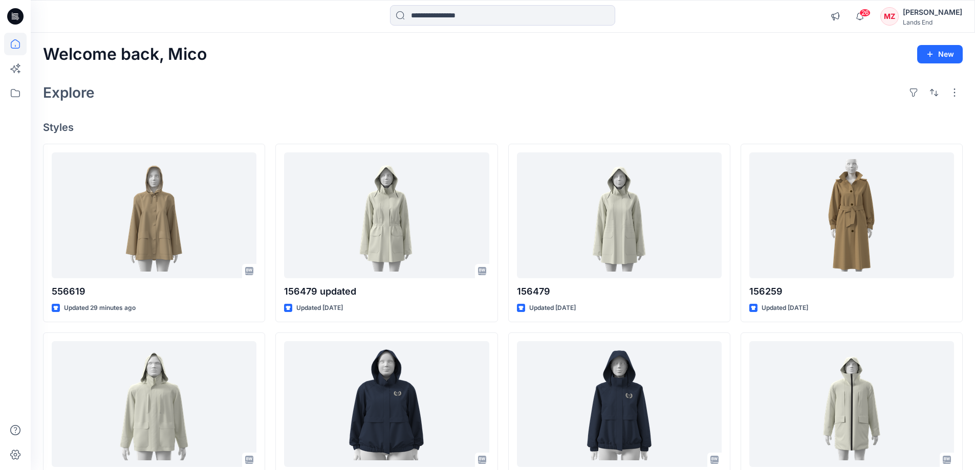
click at [652, 96] on div "Explore" at bounding box center [502, 92] width 919 height 25
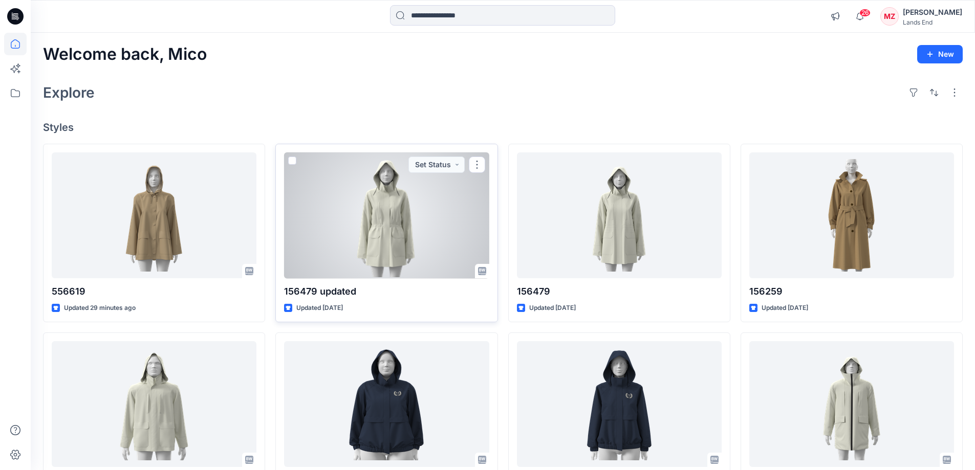
click at [389, 193] on div at bounding box center [386, 215] width 205 height 126
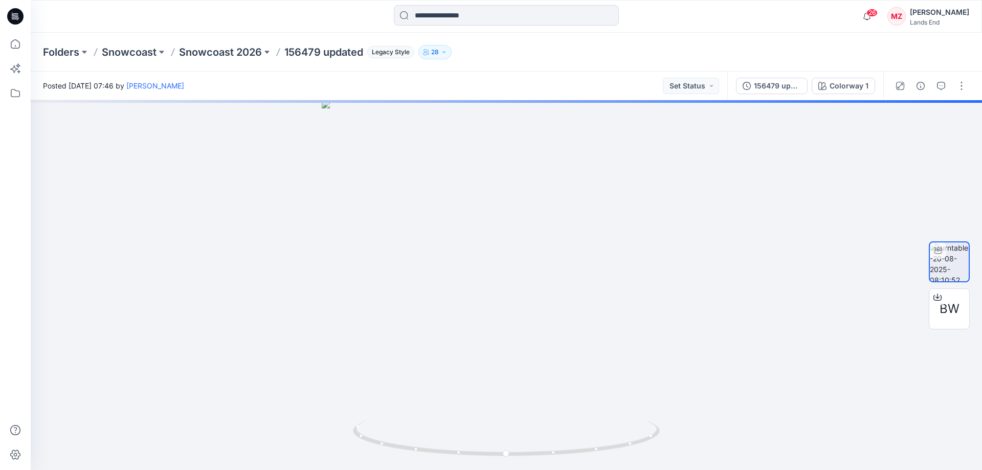
click at [527, 38] on div "Folders Snowcoast Snowcoast 2026 156479 updated Legacy Style 28" at bounding box center [507, 52] width 952 height 39
drag, startPoint x: 625, startPoint y: 419, endPoint x: 651, endPoint y: 400, distance: 32.7
click at [651, 400] on div at bounding box center [507, 285] width 952 height 370
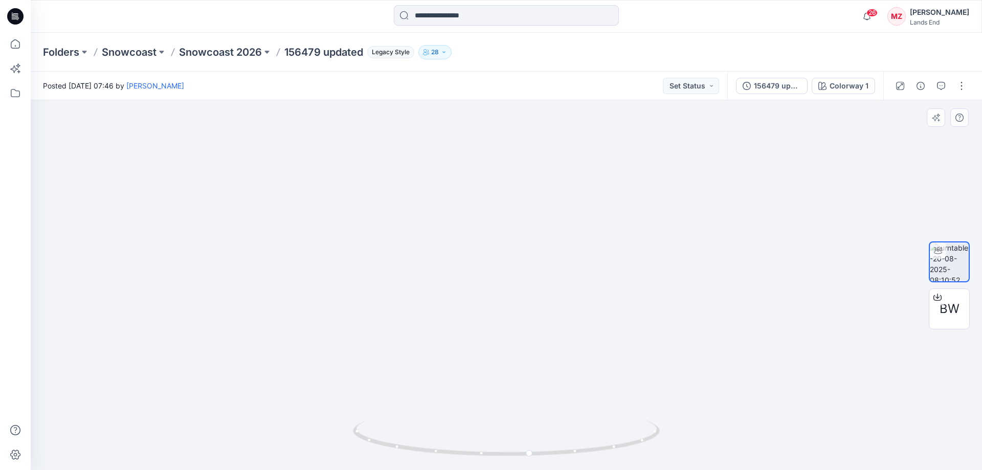
drag, startPoint x: 633, startPoint y: 181, endPoint x: 644, endPoint y: 337, distance: 156.9
click at [649, 378] on img at bounding box center [506, 67] width 1286 height 805
drag, startPoint x: 628, startPoint y: 430, endPoint x: 299, endPoint y: 417, distance: 329.7
click at [299, 418] on div at bounding box center [507, 285] width 952 height 370
drag, startPoint x: 631, startPoint y: 400, endPoint x: 327, endPoint y: 415, distance: 304.3
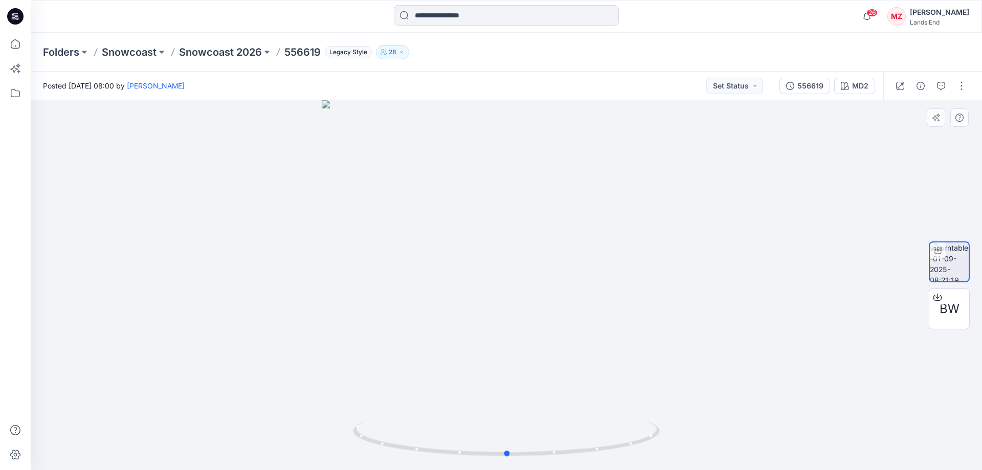
click at [327, 415] on div at bounding box center [507, 285] width 952 height 370
click at [13, 41] on icon at bounding box center [15, 43] width 9 height 9
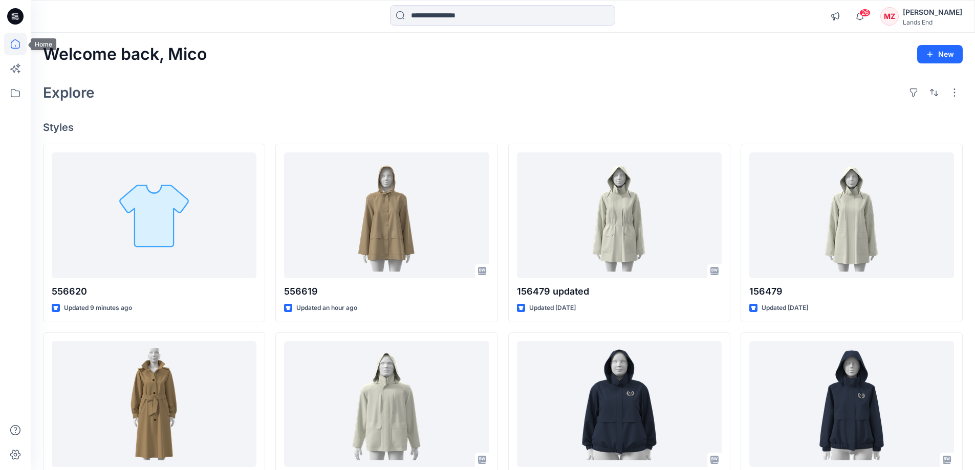
click at [11, 44] on icon at bounding box center [15, 43] width 9 height 9
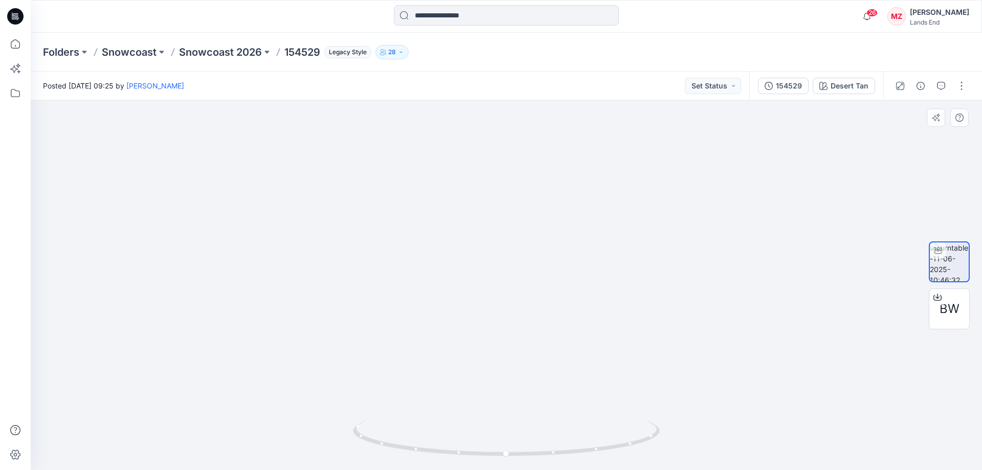
drag, startPoint x: 629, startPoint y: 168, endPoint x: 595, endPoint y: 367, distance: 202.0
click at [593, 378] on img at bounding box center [484, 234] width 998 height 472
drag, startPoint x: 577, startPoint y: 234, endPoint x: 576, endPoint y: 214, distance: 20.0
click at [576, 214] on img at bounding box center [507, 233] width 998 height 474
drag, startPoint x: 543, startPoint y: 372, endPoint x: 541, endPoint y: 220, distance: 152.0
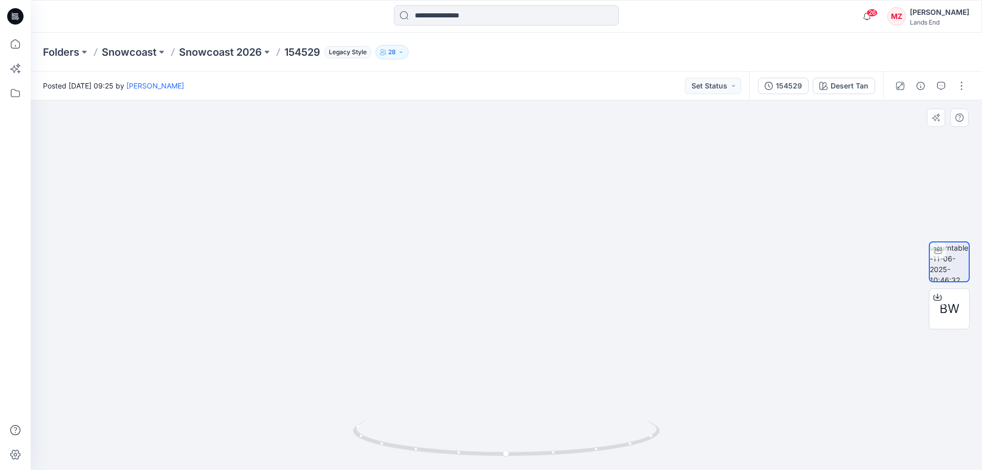
click at [541, 220] on img at bounding box center [496, 58] width 998 height 825
click at [948, 263] on img at bounding box center [949, 262] width 39 height 39
drag, startPoint x: 617, startPoint y: 408, endPoint x: 649, endPoint y: 400, distance: 33.3
click at [649, 400] on div at bounding box center [507, 285] width 952 height 370
drag, startPoint x: 573, startPoint y: 411, endPoint x: 574, endPoint y: 447, distance: 35.8
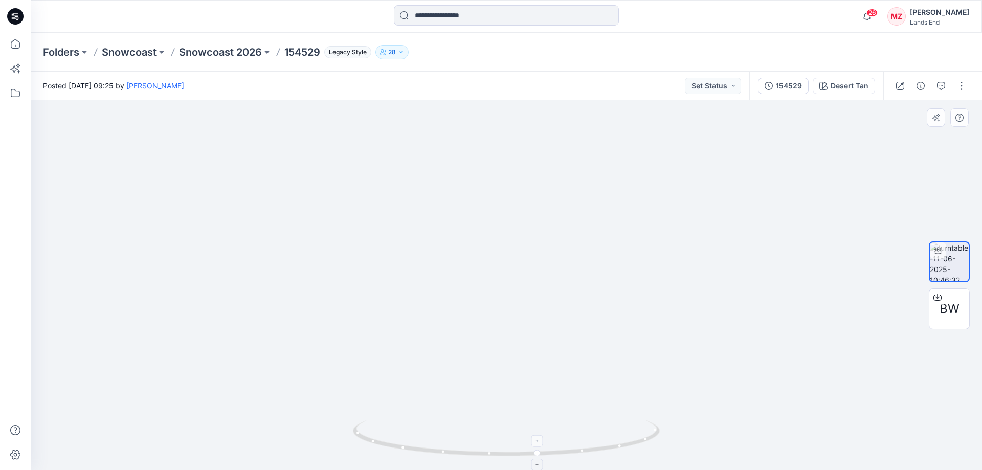
click at [574, 447] on div at bounding box center [507, 285] width 952 height 370
drag, startPoint x: 555, startPoint y: 351, endPoint x: 554, endPoint y: 390, distance: 38.9
click at [554, 390] on img at bounding box center [484, 273] width 998 height 395
drag, startPoint x: 641, startPoint y: 411, endPoint x: 306, endPoint y: 397, distance: 334.4
click at [306, 397] on div at bounding box center [507, 285] width 952 height 370
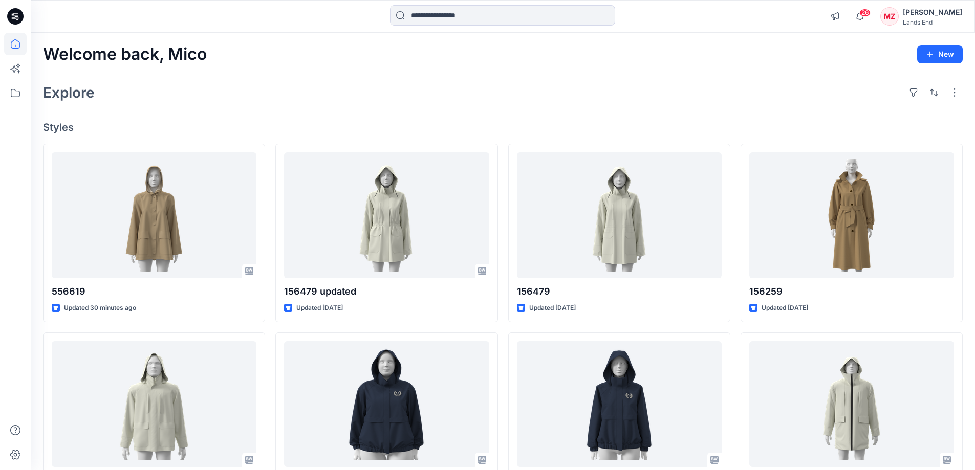
click at [514, 102] on div "Explore" at bounding box center [502, 92] width 919 height 25
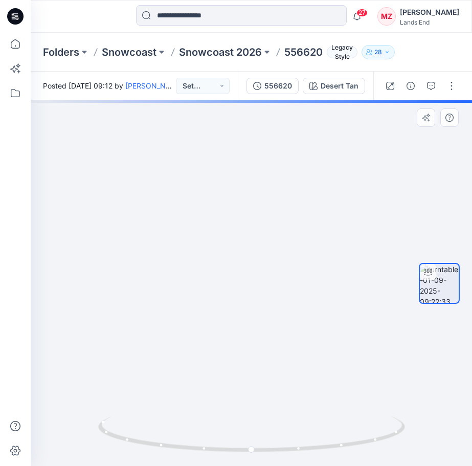
drag, startPoint x: 292, startPoint y: 186, endPoint x: 281, endPoint y: 256, distance: 70.4
click at [281, 256] on img at bounding box center [238, 241] width 727 height 450
drag, startPoint x: 308, startPoint y: 396, endPoint x: 276, endPoint y: 198, distance: 200.5
click at [276, 198] on img at bounding box center [239, 242] width 675 height 447
drag, startPoint x: 225, startPoint y: 181, endPoint x: 325, endPoint y: 263, distance: 129.4
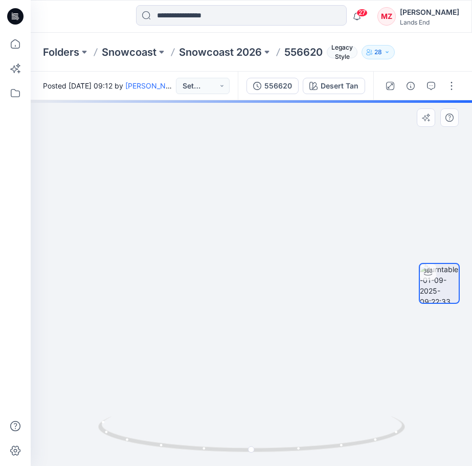
click at [325, 263] on img at bounding box center [262, 69] width 933 height 795
drag, startPoint x: 371, startPoint y: 315, endPoint x: 342, endPoint y: 248, distance: 73.3
click at [342, 248] on img at bounding box center [241, 45] width 933 height 842
drag, startPoint x: 246, startPoint y: 136, endPoint x: 223, endPoint y: 226, distance: 92.9
click at [216, 225] on img at bounding box center [194, 68] width 933 height 796
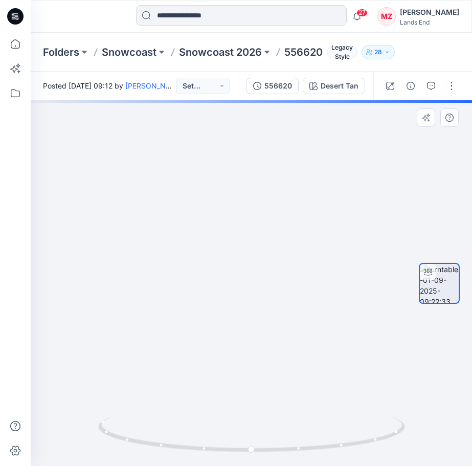
drag, startPoint x: 261, startPoint y: 143, endPoint x: 270, endPoint y: 263, distance: 121.1
click at [270, 263] on img at bounding box center [203, 128] width 933 height 675
drag, startPoint x: 277, startPoint y: 400, endPoint x: 278, endPoint y: 289, distance: 110.5
click at [278, 289] on img at bounding box center [202, 103] width 933 height 727
drag, startPoint x: 256, startPoint y: 264, endPoint x: 267, endPoint y: 223, distance: 42.7
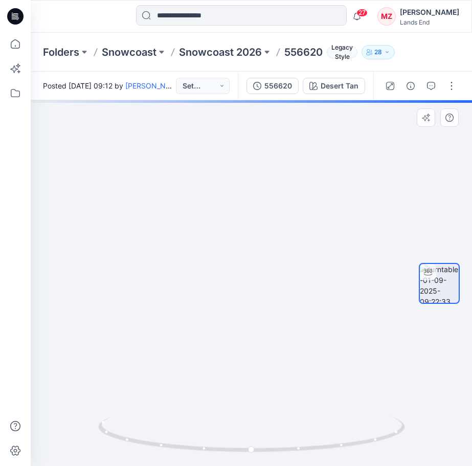
click at [267, 223] on img at bounding box center [207, 38] width 998 height 856
drag, startPoint x: 255, startPoint y: 365, endPoint x: 251, endPoint y: 301, distance: 64.1
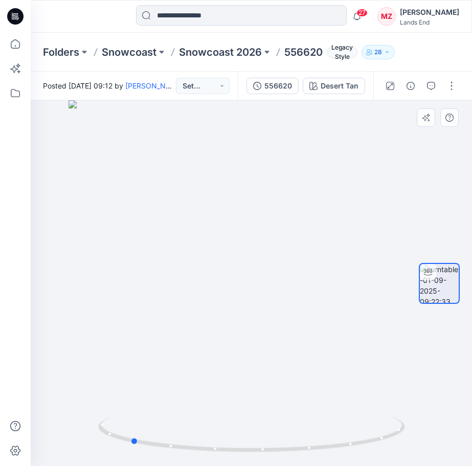
drag, startPoint x: 345, startPoint y: 421, endPoint x: 225, endPoint y: 403, distance: 122.1
click at [225, 403] on div at bounding box center [252, 283] width 442 height 366
drag, startPoint x: 315, startPoint y: 121, endPoint x: 269, endPoint y: 366, distance: 249.4
click at [272, 381] on img at bounding box center [211, 262] width 675 height 408
drag, startPoint x: 317, startPoint y: 432, endPoint x: 171, endPoint y: 420, distance: 146.8
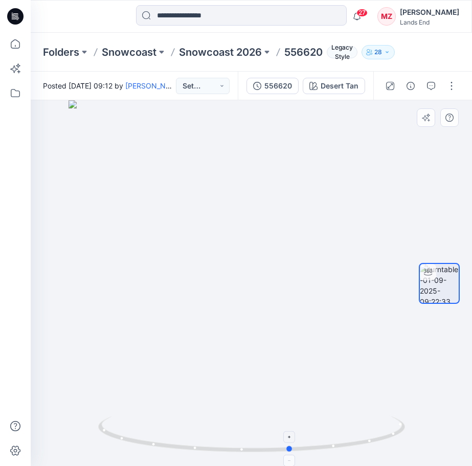
click at [171, 420] on icon at bounding box center [253, 435] width 310 height 38
drag, startPoint x: 271, startPoint y: 397, endPoint x: 267, endPoint y: 305, distance: 91.2
click at [267, 305] on img at bounding box center [247, 228] width 572 height 476
drag, startPoint x: 262, startPoint y: 397, endPoint x: 213, endPoint y: 287, distance: 120.7
click at [235, 296] on img at bounding box center [228, 196] width 572 height 540
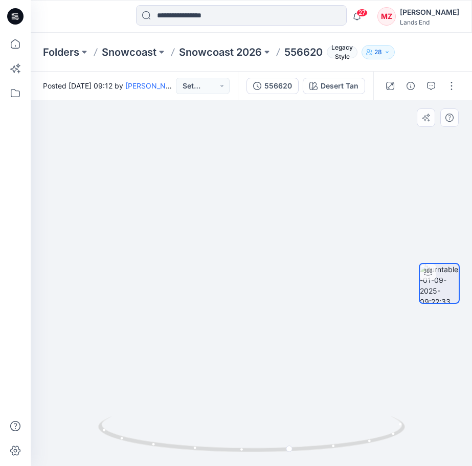
drag, startPoint x: 248, startPoint y: 271, endPoint x: 260, endPoint y: 297, distance: 29.1
click at [260, 297] on img at bounding box center [171, 64] width 933 height 804
drag, startPoint x: 262, startPoint y: 345, endPoint x: 268, endPoint y: 322, distance: 23.8
click at [268, 322] on img at bounding box center [177, 52] width 933 height 827
drag, startPoint x: 110, startPoint y: 317, endPoint x: 128, endPoint y: 297, distance: 27.5
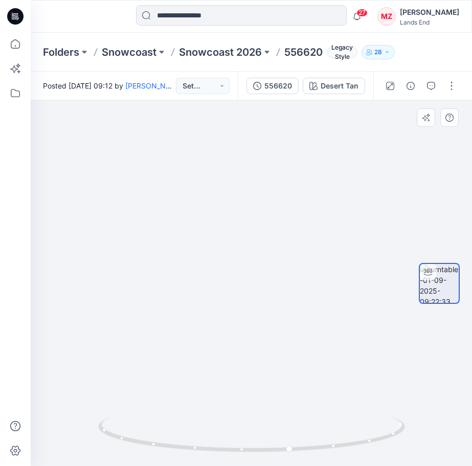
click at [128, 297] on img at bounding box center [201, 38] width 933 height 855
drag, startPoint x: 283, startPoint y: 272, endPoint x: 288, endPoint y: 276, distance: 6.2
click at [288, 276] on img at bounding box center [207, 41] width 933 height 849
